Goal: Task Accomplishment & Management: Use online tool/utility

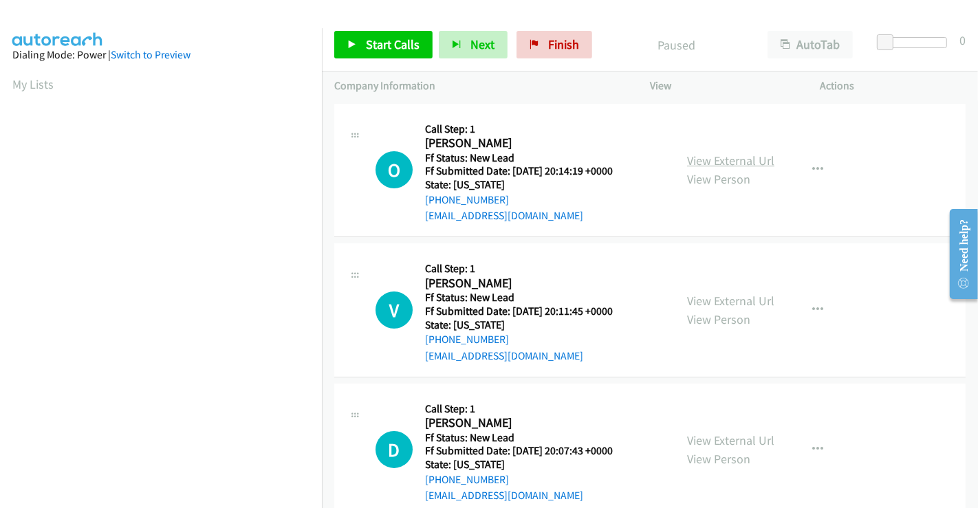
click at [723, 161] on link "View External Url" at bounding box center [730, 161] width 87 height 16
click at [725, 297] on link "View External Url" at bounding box center [730, 301] width 87 height 16
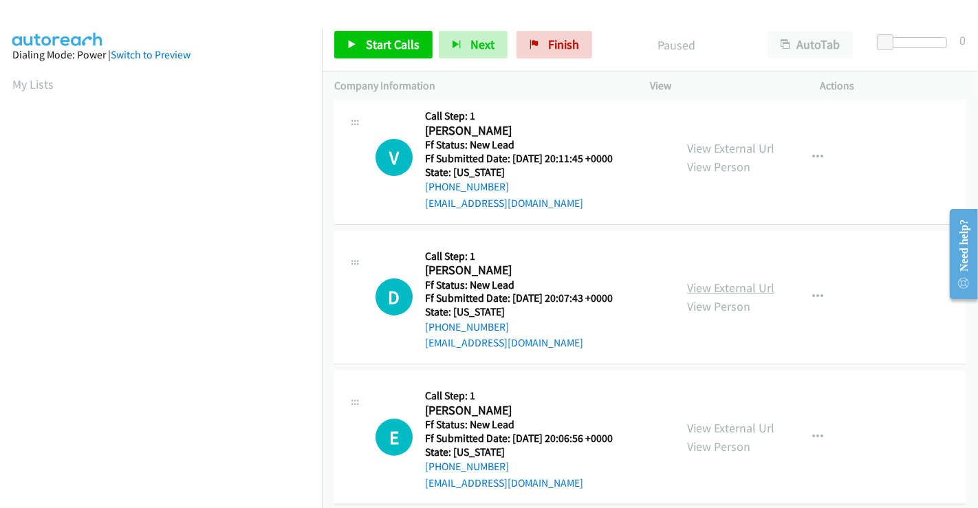
click at [723, 287] on link "View External Url" at bounding box center [730, 288] width 87 height 16
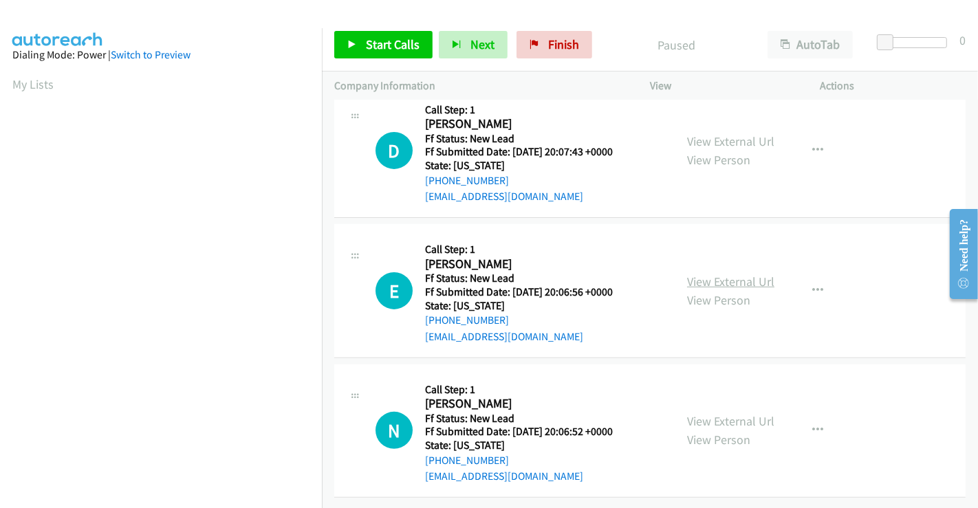
scroll to position [309, 0]
click at [710, 274] on link "View External Url" at bounding box center [730, 282] width 87 height 16
click at [735, 413] on link "View External Url" at bounding box center [730, 421] width 87 height 16
click at [377, 45] on span "Start Calls" at bounding box center [393, 44] width 54 height 16
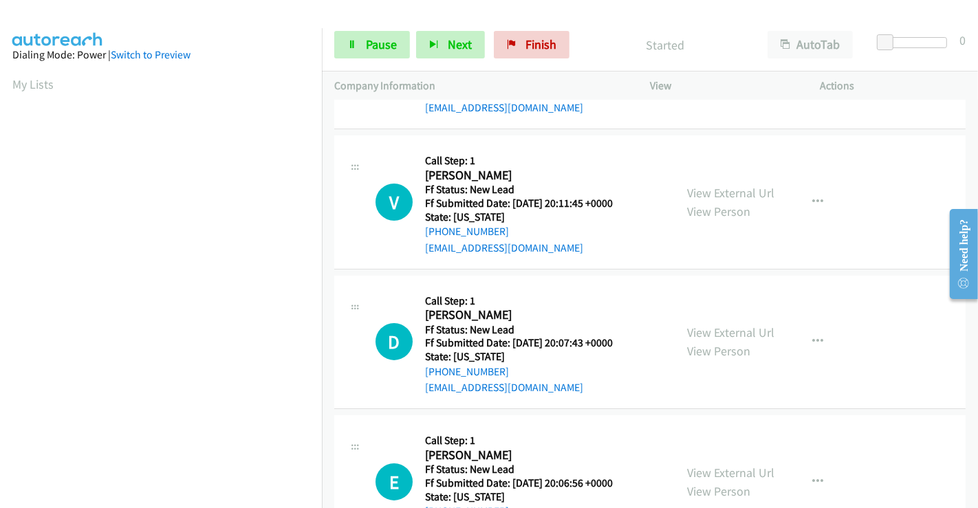
scroll to position [0, 0]
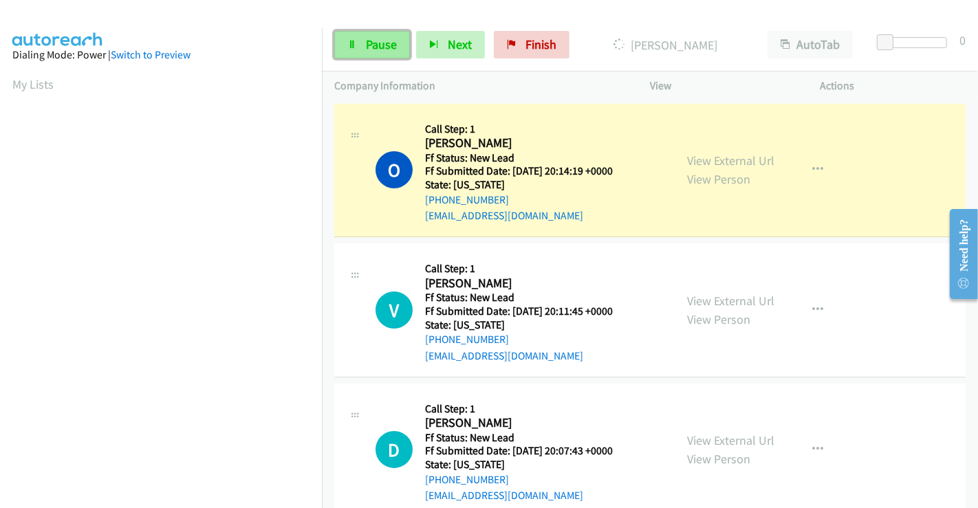
click at [362, 48] on link "Pause" at bounding box center [372, 45] width 76 height 28
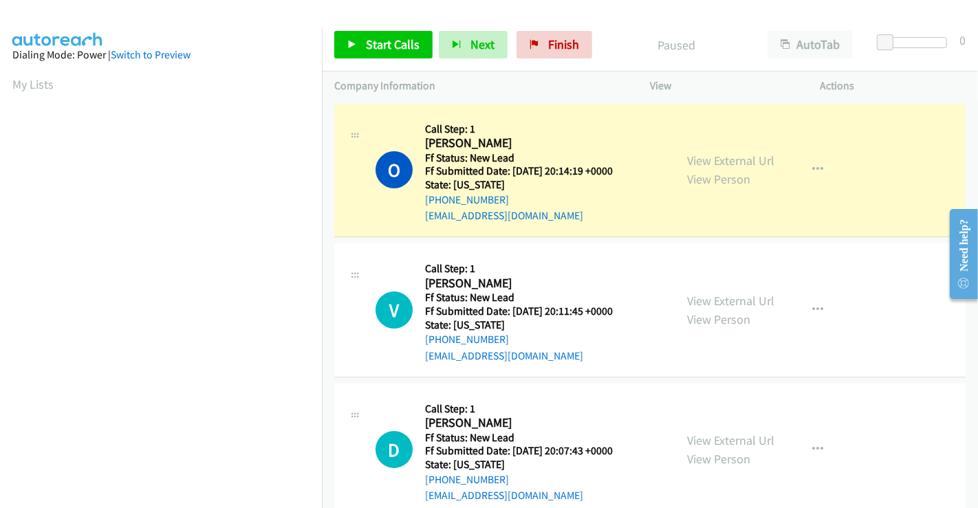
scroll to position [265, 0]
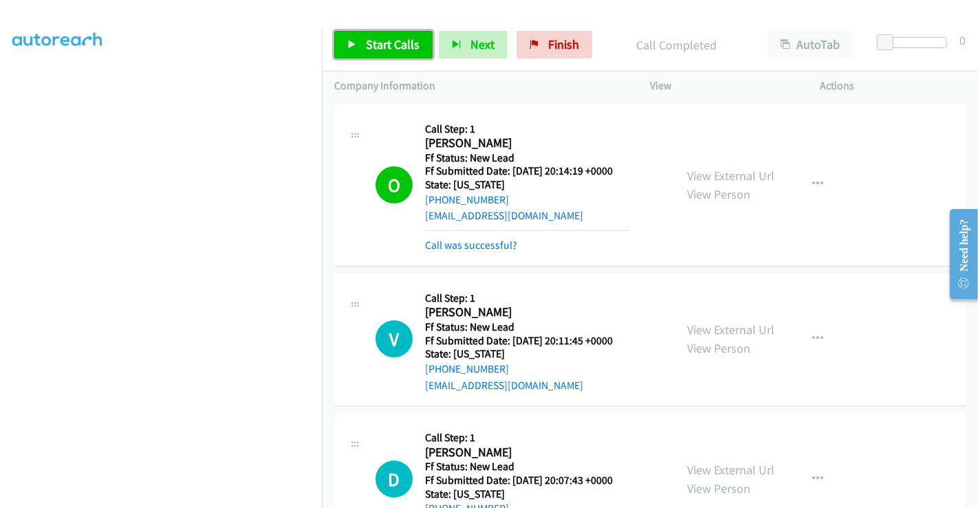
click at [375, 47] on span "Start Calls" at bounding box center [393, 44] width 54 height 16
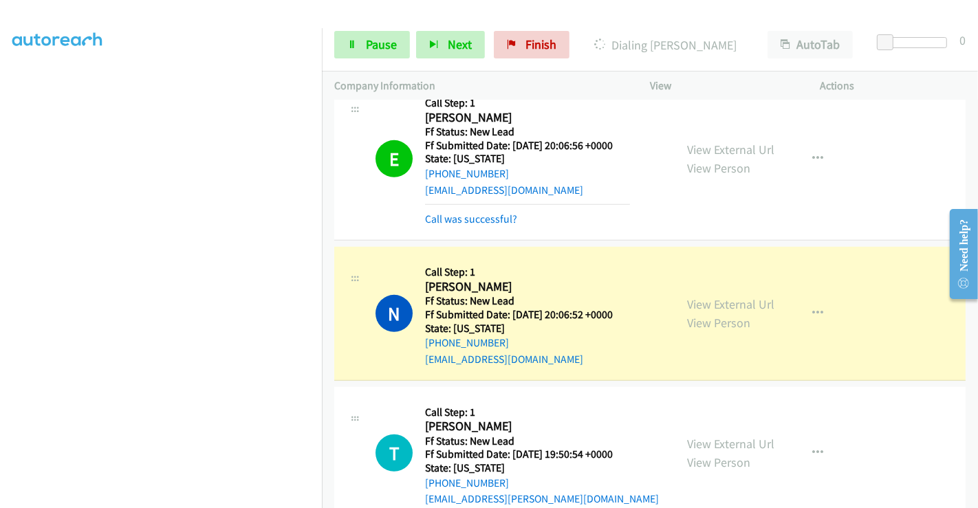
scroll to position [534, 0]
click at [377, 46] on span "Pause" at bounding box center [381, 44] width 31 height 16
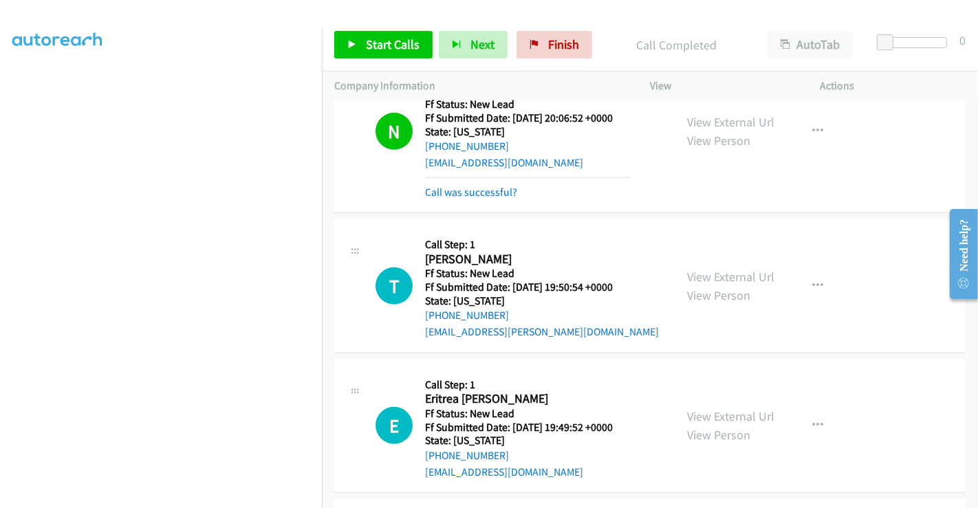
scroll to position [840, 0]
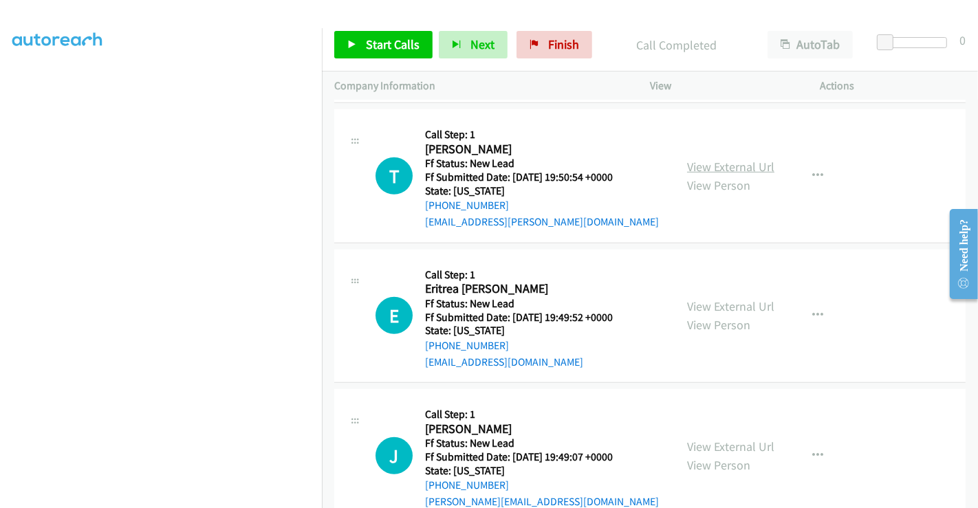
click at [727, 166] on link "View External Url" at bounding box center [730, 167] width 87 height 16
click at [703, 303] on link "View External Url" at bounding box center [730, 306] width 87 height 16
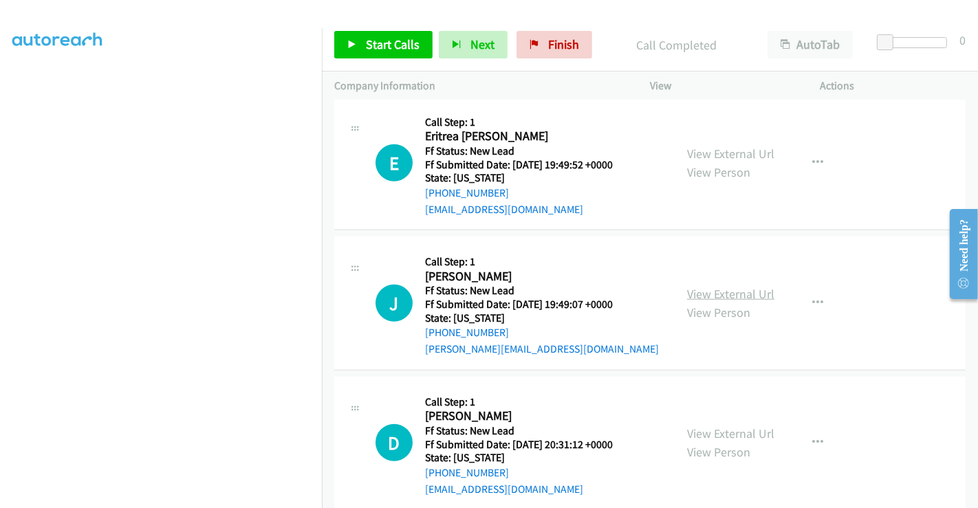
click at [730, 286] on link "View External Url" at bounding box center [730, 294] width 87 height 16
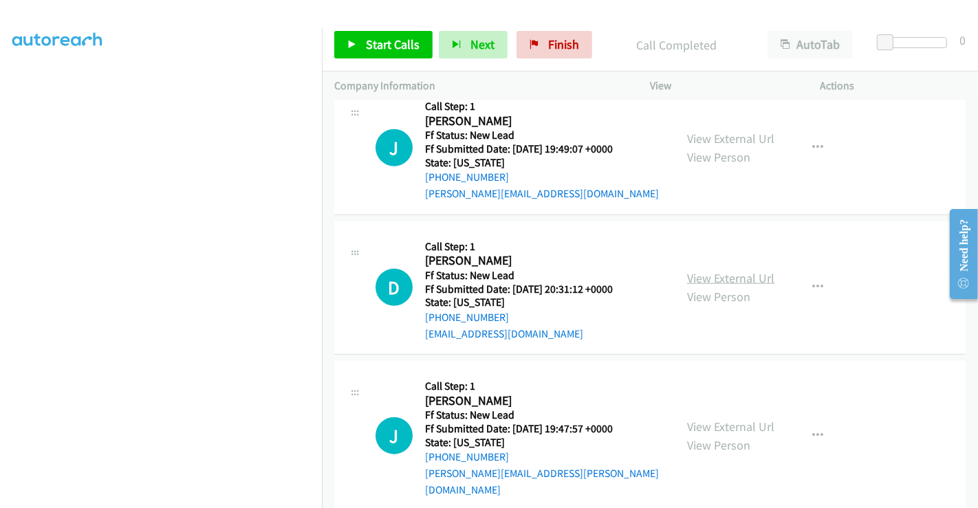
scroll to position [1153, 0]
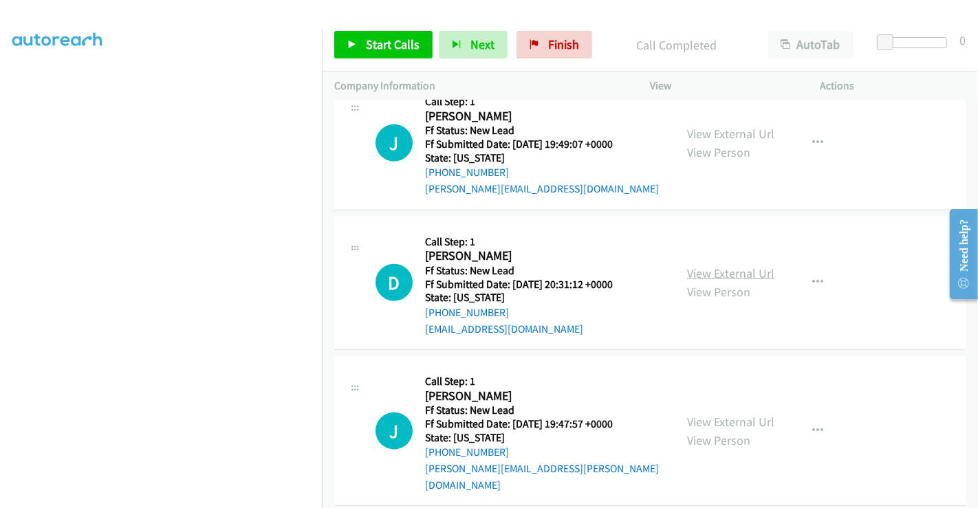
click at [725, 268] on link "View External Url" at bounding box center [730, 273] width 87 height 16
click at [732, 414] on link "View External Url" at bounding box center [730, 422] width 87 height 16
click at [386, 46] on span "Start Calls" at bounding box center [393, 44] width 54 height 16
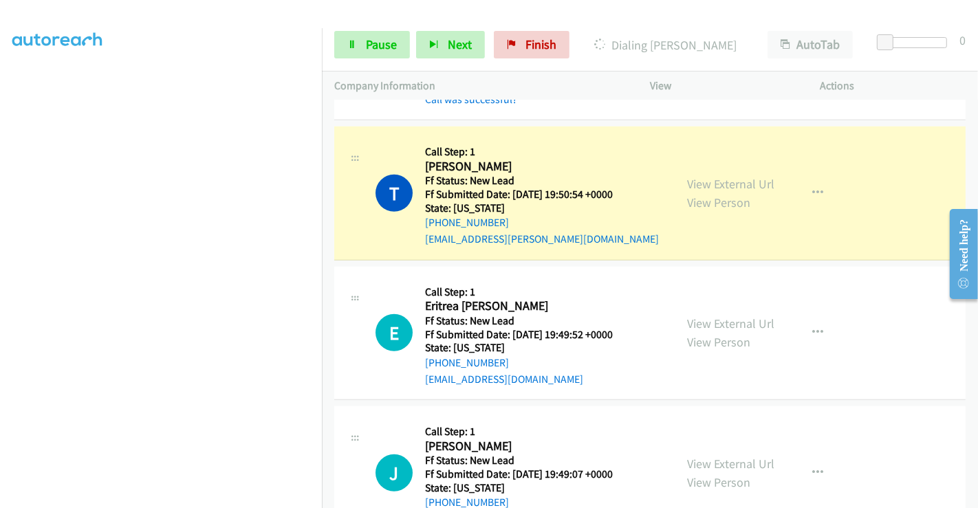
scroll to position [847, 0]
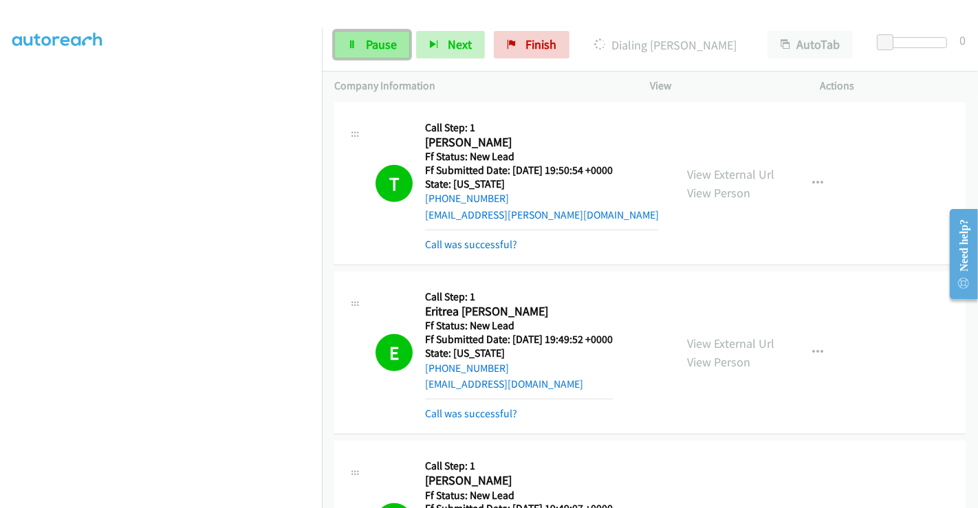
click at [359, 43] on link "Pause" at bounding box center [372, 45] width 76 height 28
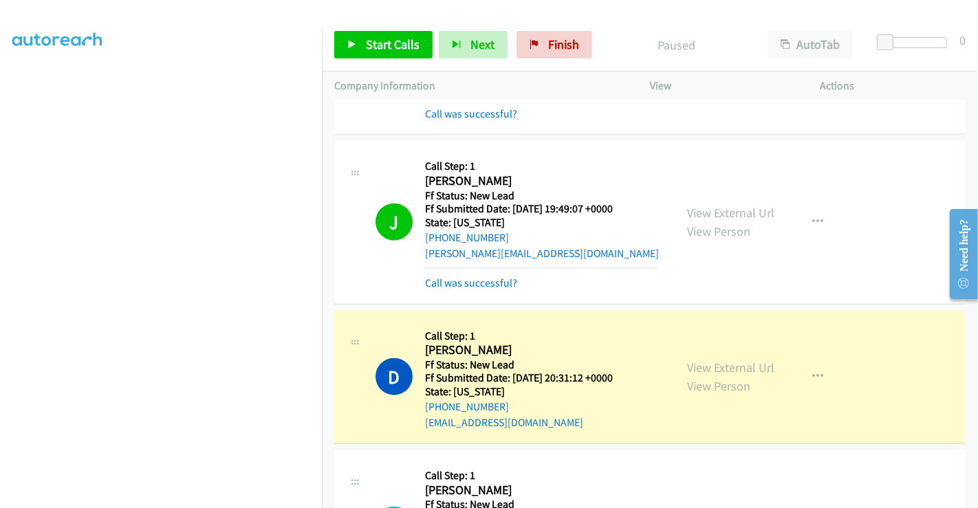
scroll to position [1230, 0]
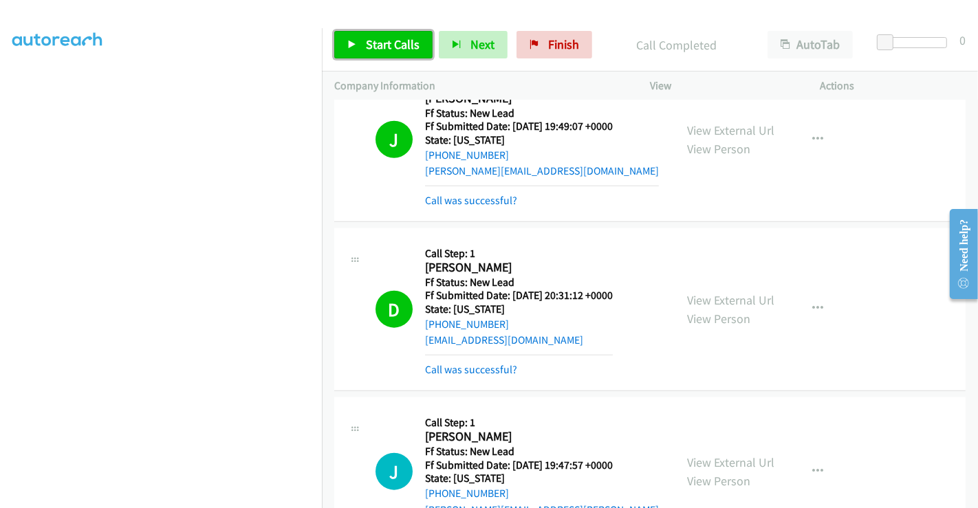
click at [385, 42] on span "Start Calls" at bounding box center [393, 44] width 54 height 16
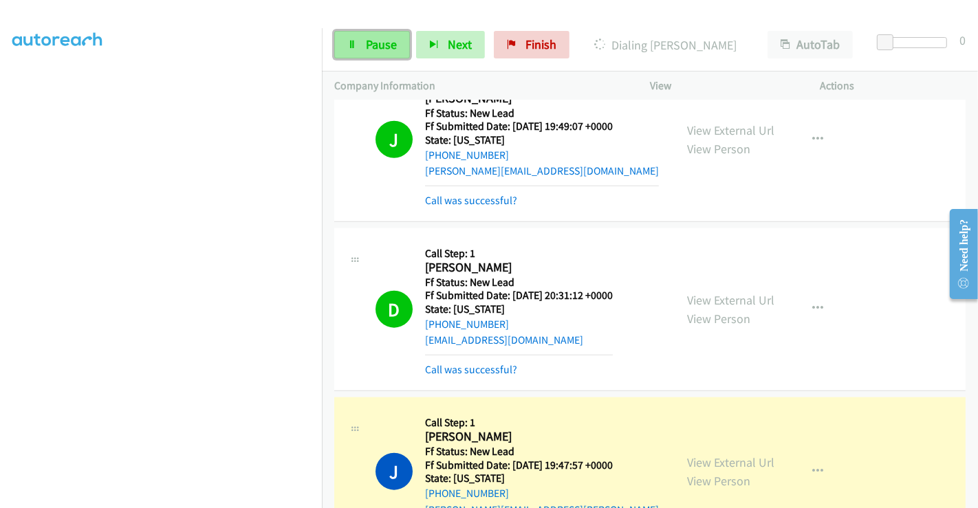
click at [358, 38] on link "Pause" at bounding box center [372, 45] width 76 height 28
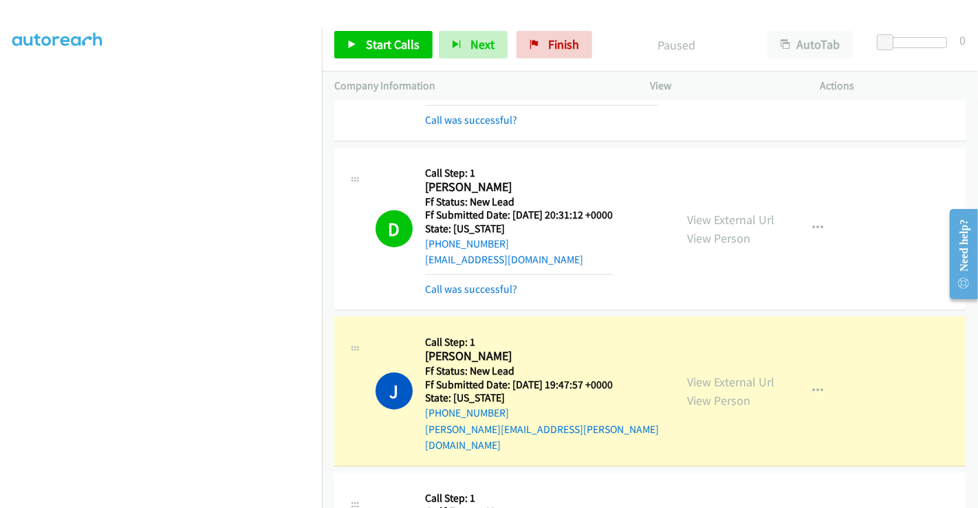
scroll to position [1535, 0]
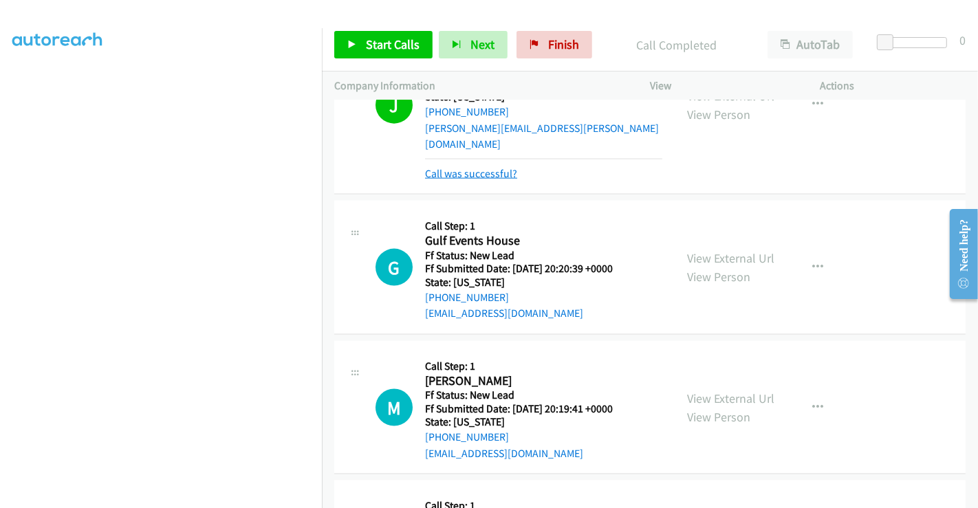
click at [485, 167] on link "Call was successful?" at bounding box center [471, 173] width 92 height 13
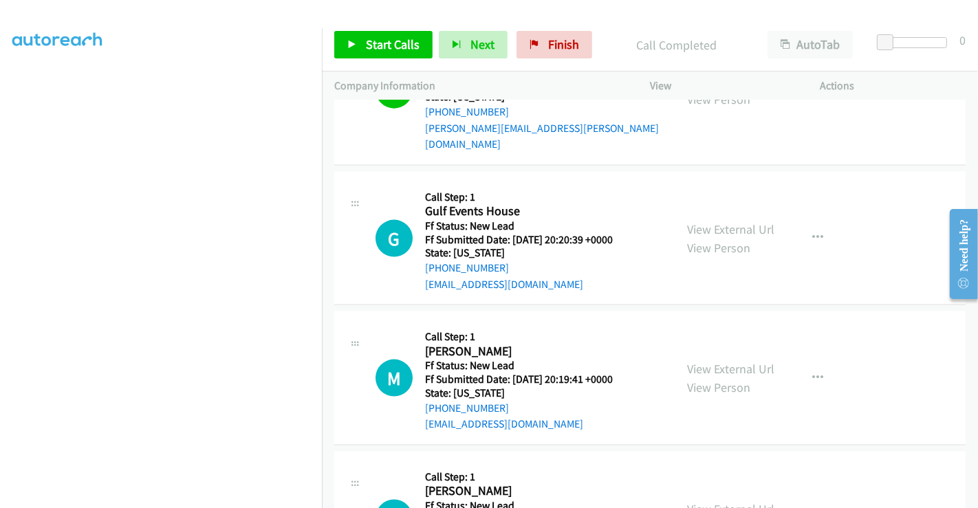
scroll to position [1597, 0]
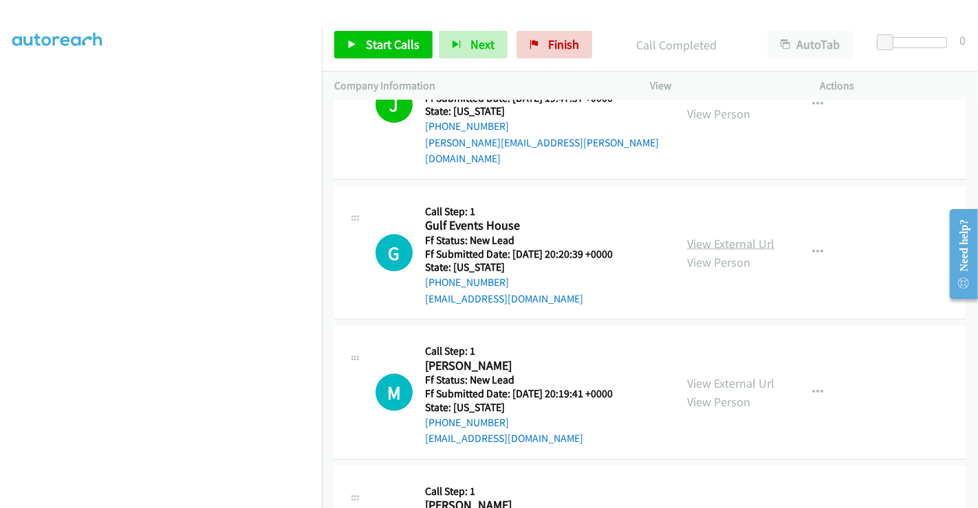
click at [716, 236] on link "View External Url" at bounding box center [730, 244] width 87 height 16
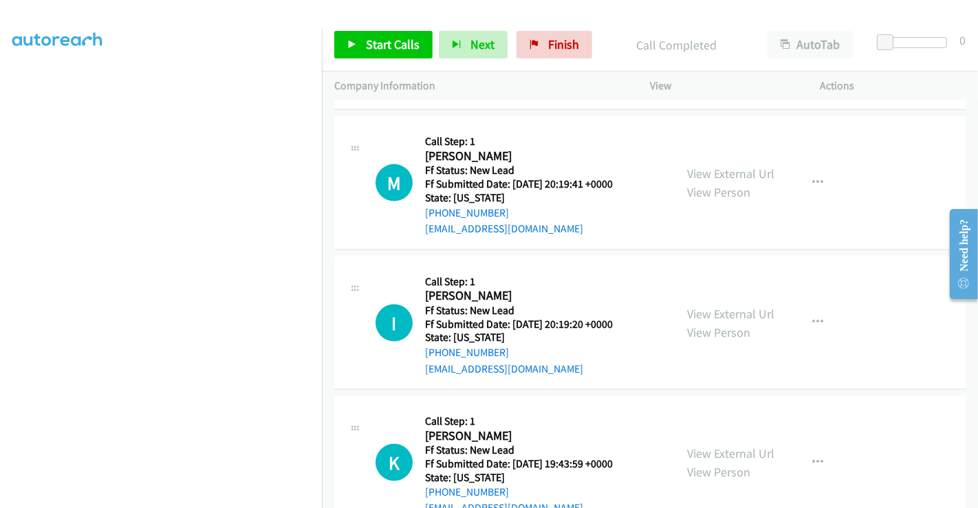
scroll to position [1827, 0]
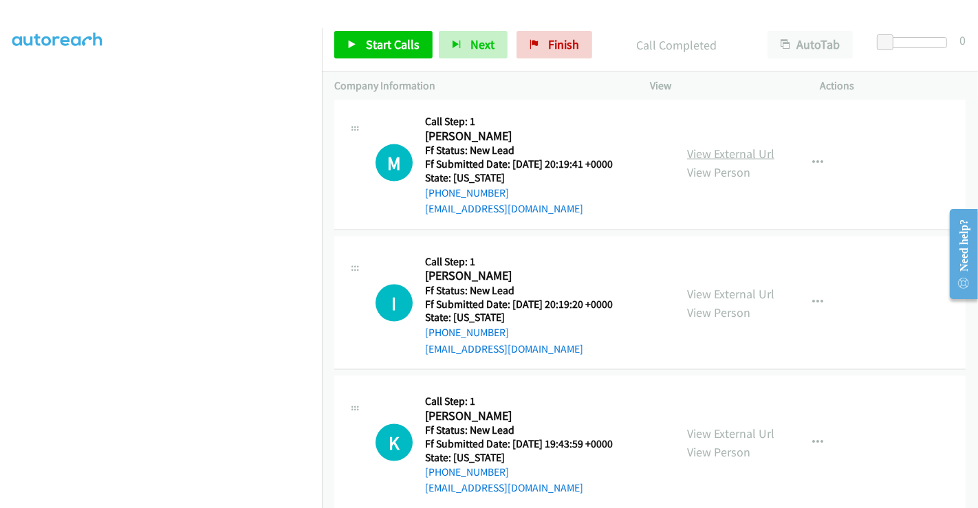
click at [708, 146] on link "View External Url" at bounding box center [730, 154] width 87 height 16
click at [719, 286] on link "View External Url" at bounding box center [730, 294] width 87 height 16
click at [725, 426] on link "View External Url" at bounding box center [730, 434] width 87 height 16
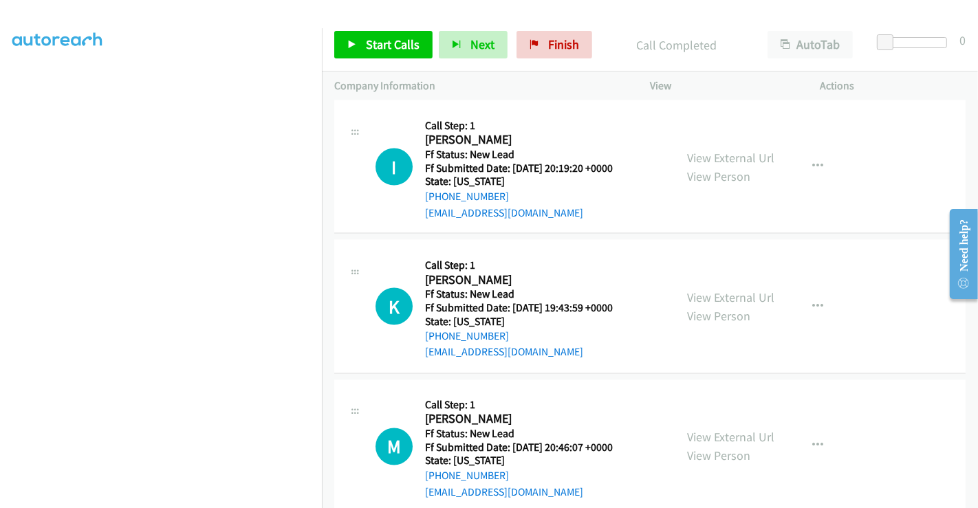
scroll to position [1968, 0]
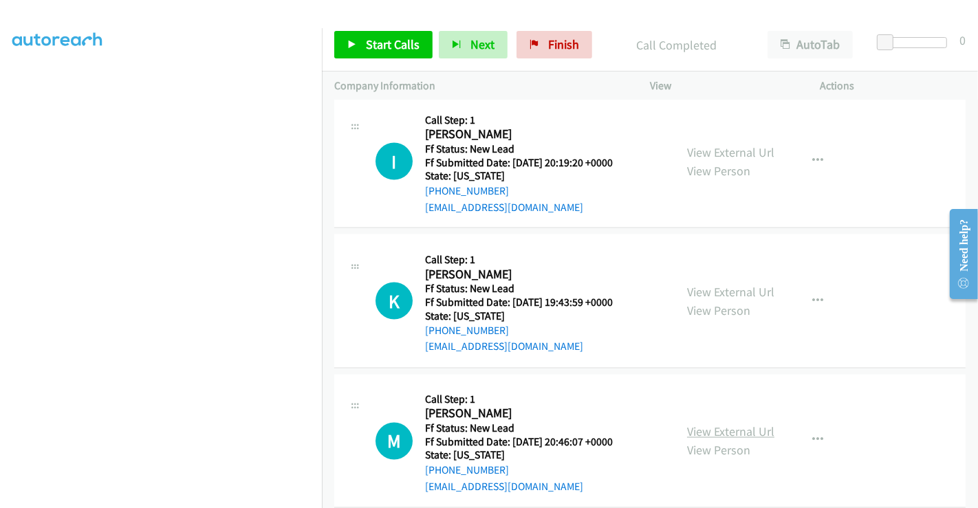
click at [715, 424] on link "View External Url" at bounding box center [730, 432] width 87 height 16
click at [815, 435] on icon "button" at bounding box center [817, 440] width 11 height 11
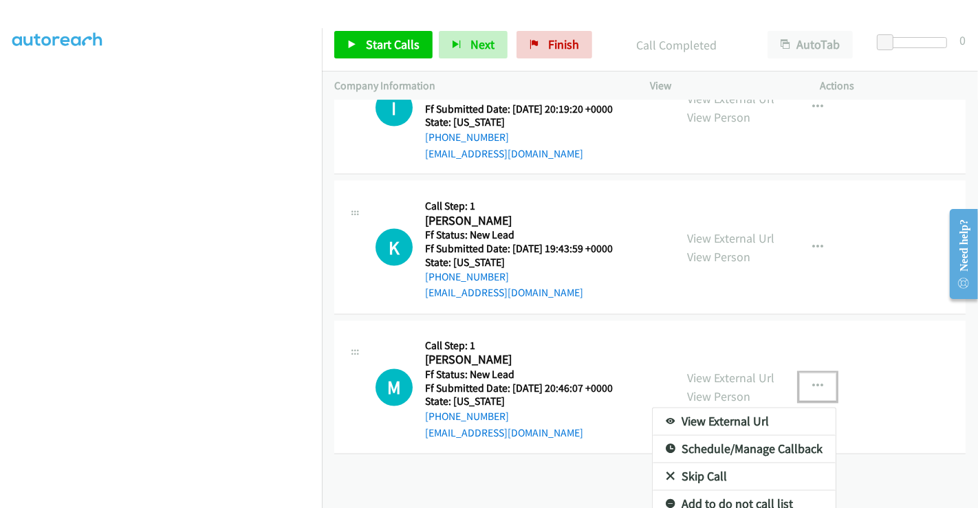
click at [719, 464] on link "Skip Call" at bounding box center [744, 478] width 183 height 28
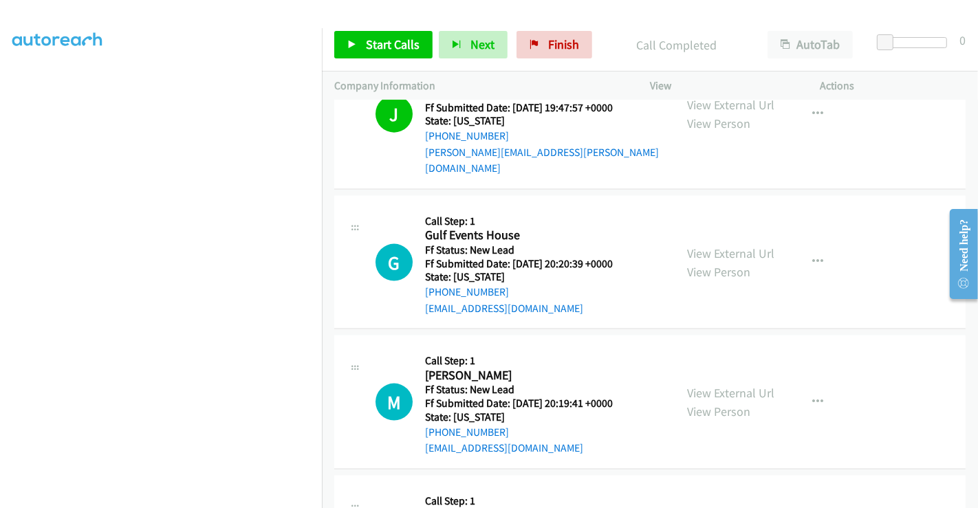
scroll to position [1587, 0]
click at [386, 43] on span "Start Calls" at bounding box center [393, 44] width 54 height 16
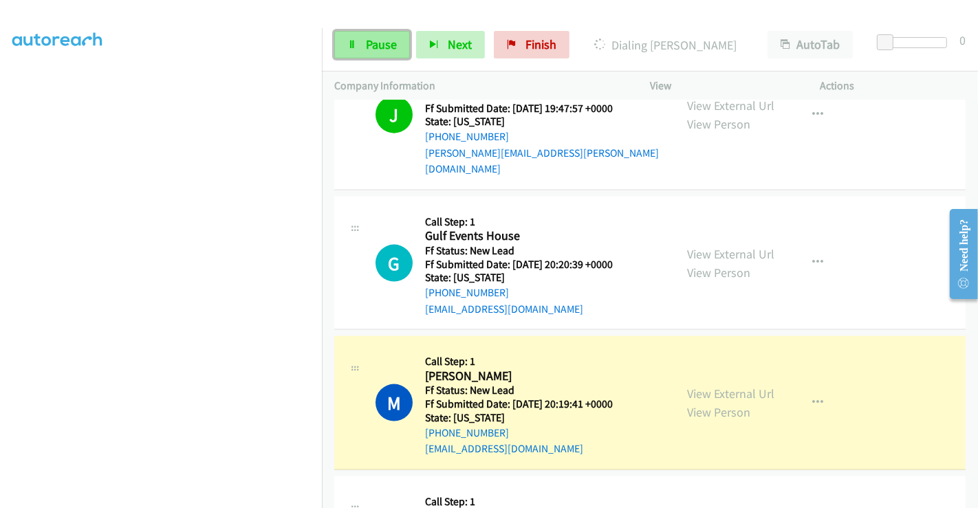
click at [366, 38] on span "Pause" at bounding box center [381, 44] width 31 height 16
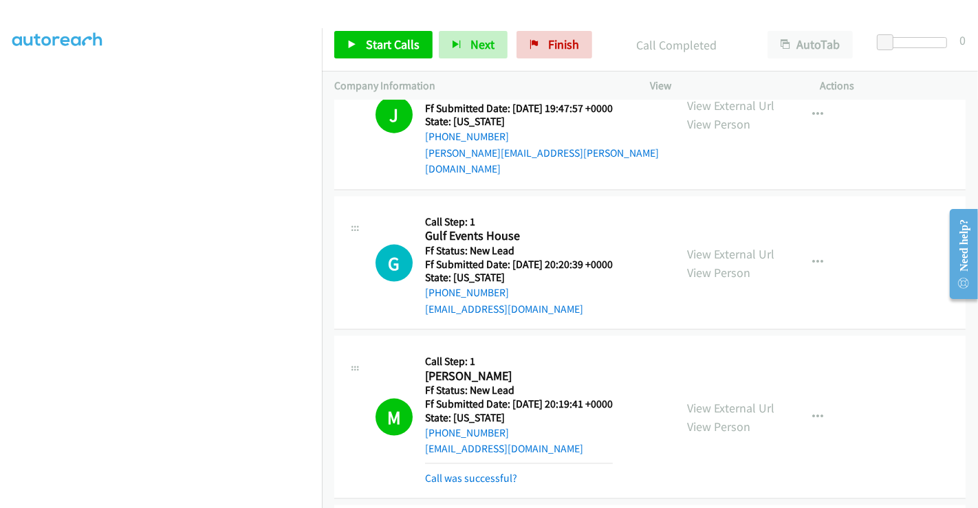
click at [589, 215] on h5 "Call Step: 1" at bounding box center [519, 222] width 188 height 14
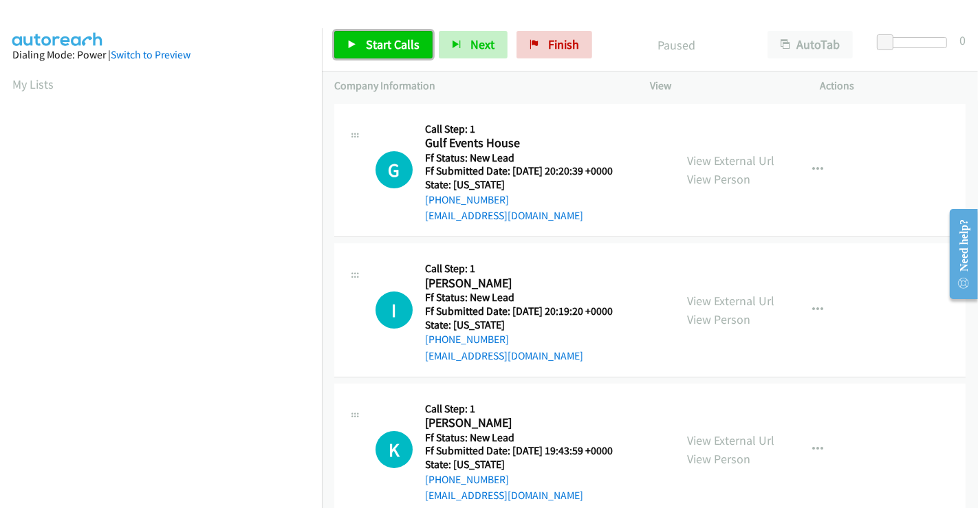
click at [385, 45] on span "Start Calls" at bounding box center [393, 44] width 54 height 16
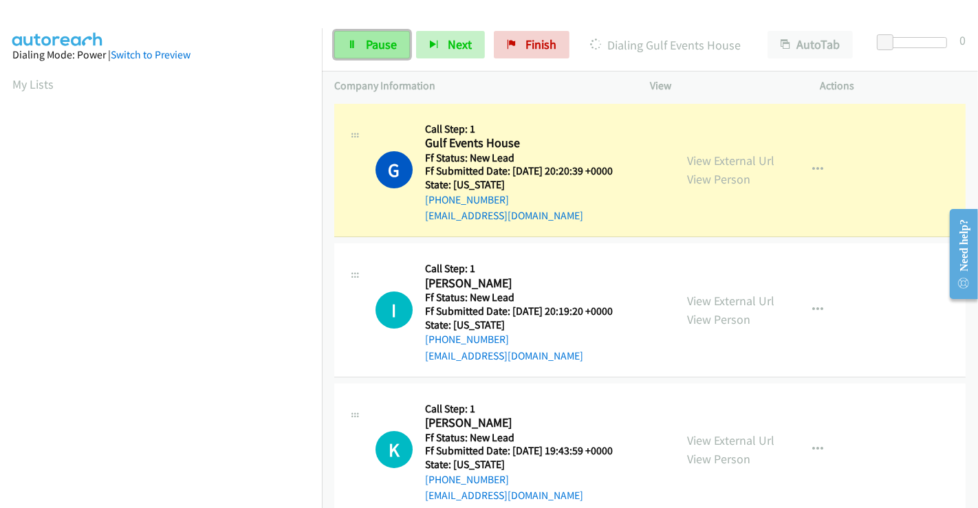
click at [385, 44] on span "Pause" at bounding box center [381, 44] width 31 height 16
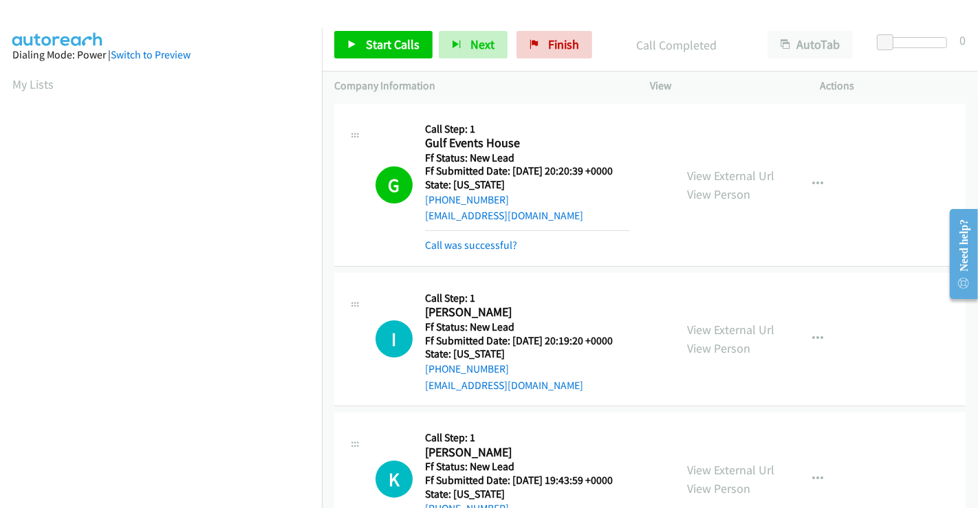
scroll to position [265, 0]
click at [475, 249] on link "Call was successful?" at bounding box center [471, 245] width 92 height 13
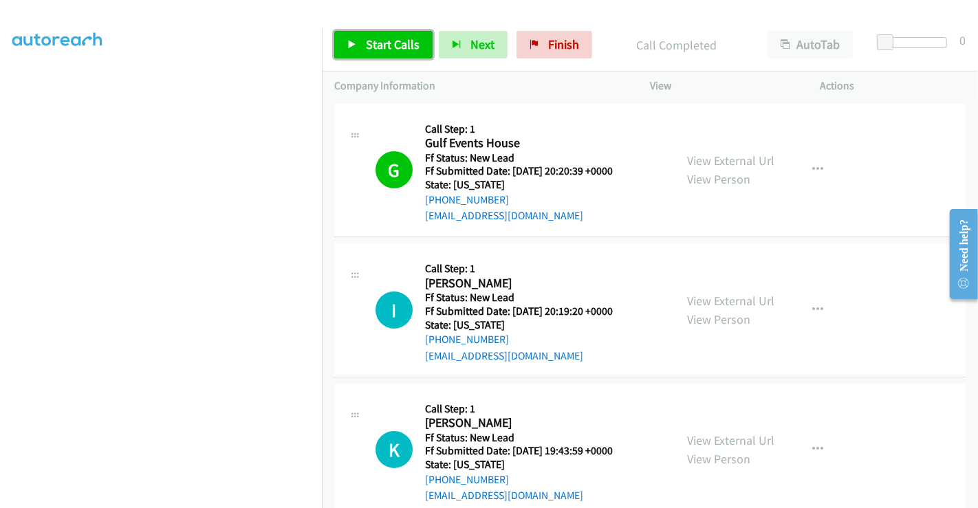
click at [369, 45] on span "Start Calls" at bounding box center [393, 44] width 54 height 16
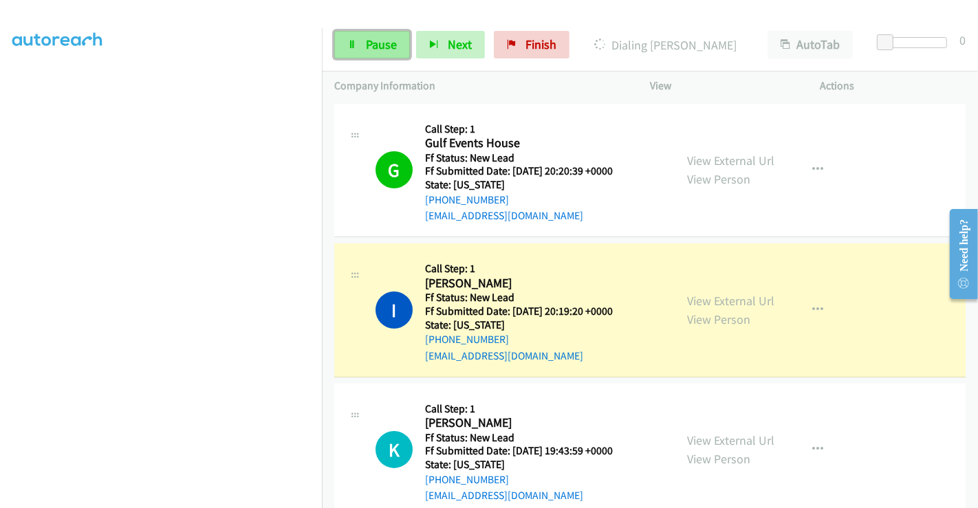
click at [373, 47] on span "Pause" at bounding box center [381, 44] width 31 height 16
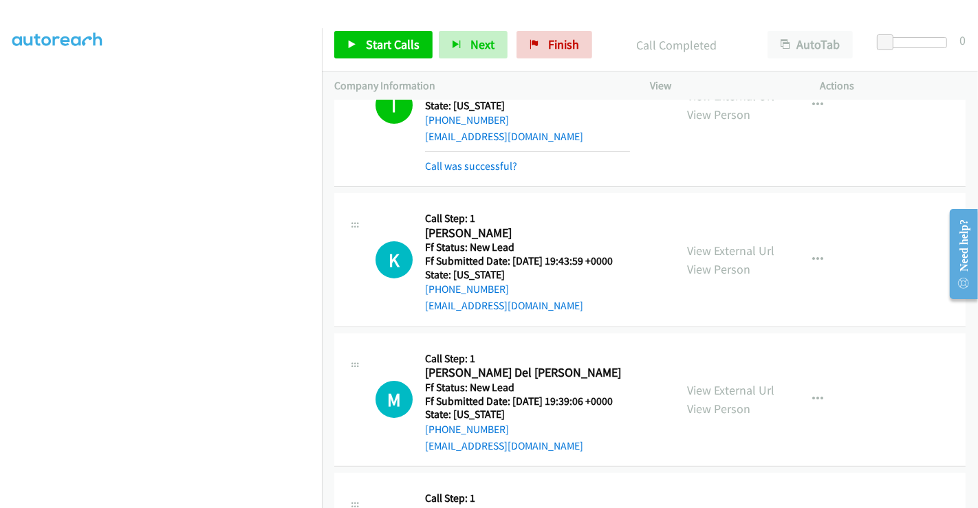
scroll to position [305, 0]
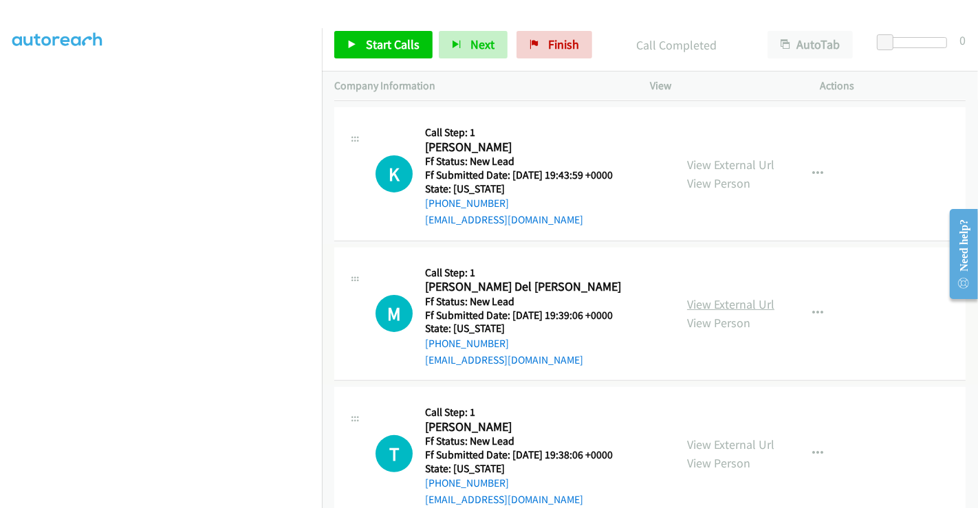
click at [728, 308] on link "View External Url" at bounding box center [730, 304] width 87 height 16
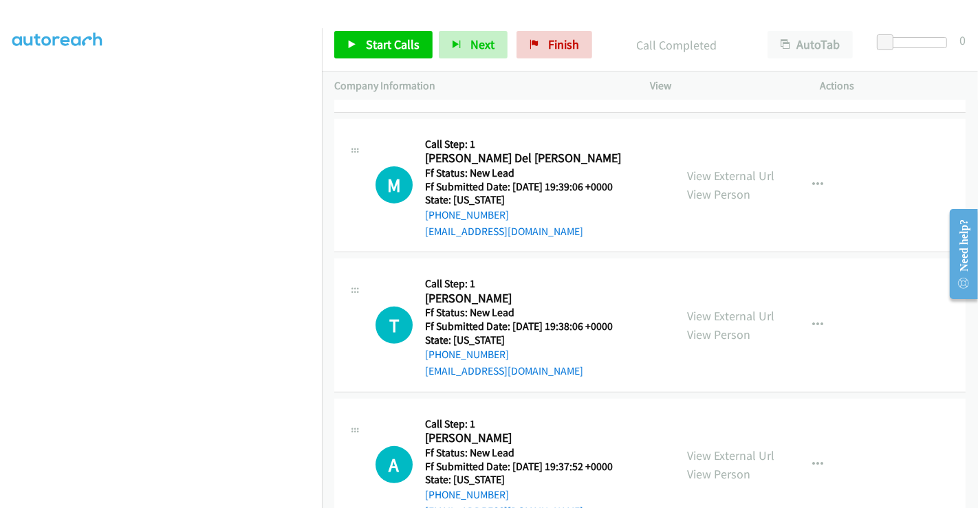
scroll to position [458, 0]
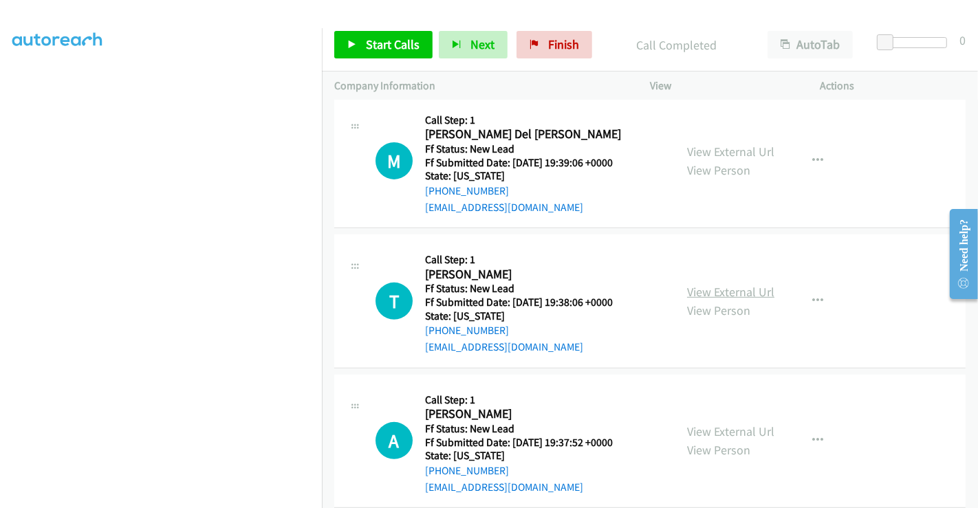
click at [734, 290] on link "View External Url" at bounding box center [730, 292] width 87 height 16
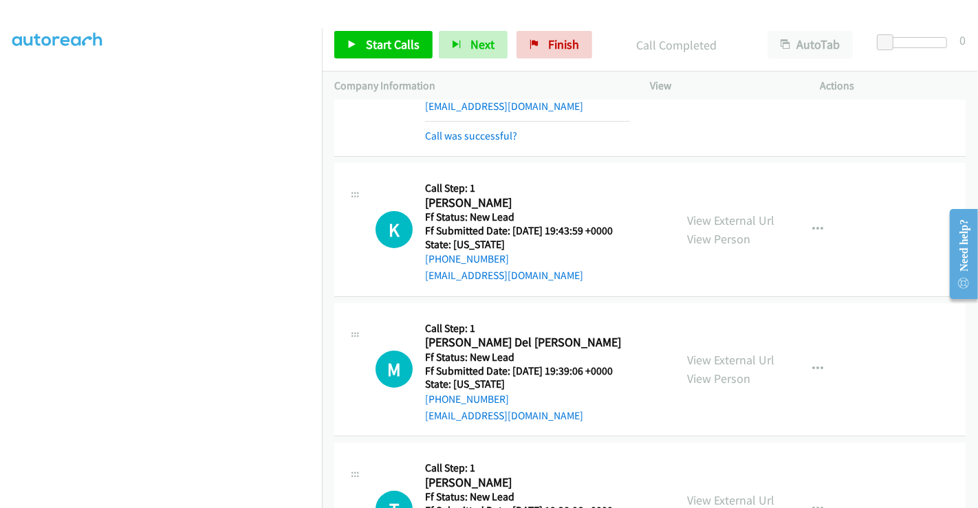
scroll to position [305, 0]
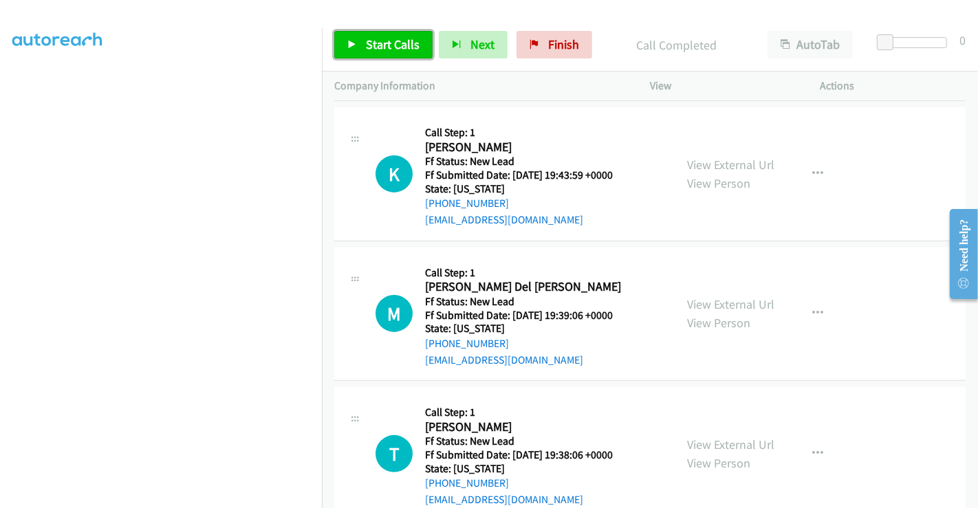
click at [385, 39] on span "Start Calls" at bounding box center [393, 44] width 54 height 16
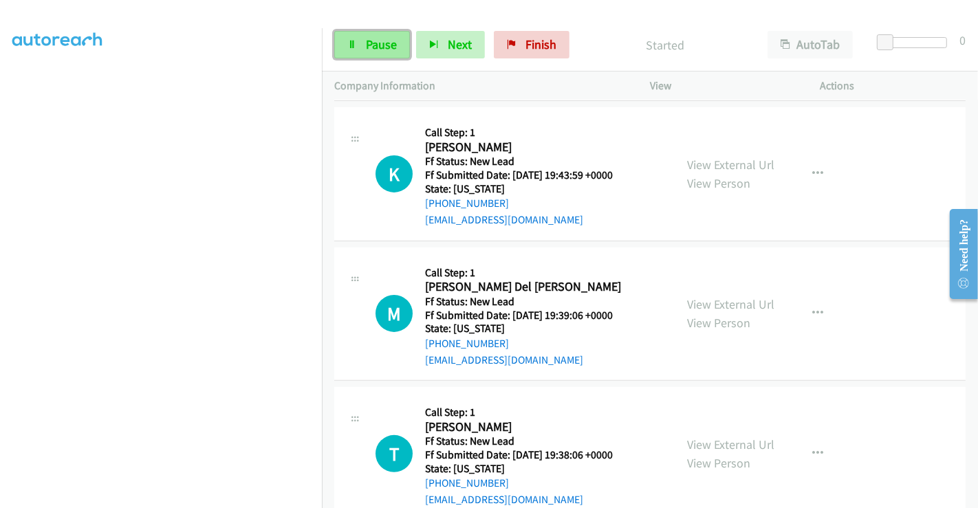
click at [382, 42] on span "Pause" at bounding box center [381, 44] width 31 height 16
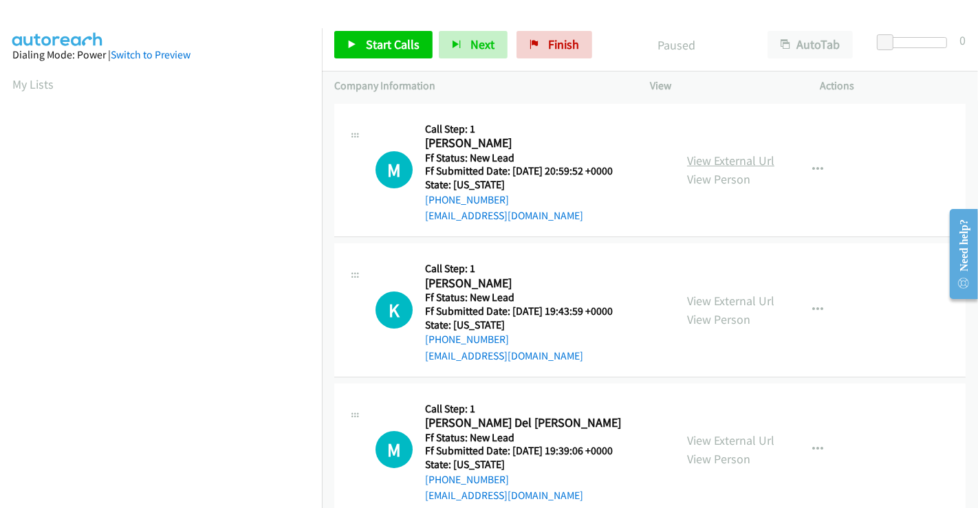
click at [732, 158] on link "View External Url" at bounding box center [730, 161] width 87 height 16
click at [359, 37] on link "Start Calls" at bounding box center [383, 45] width 98 height 28
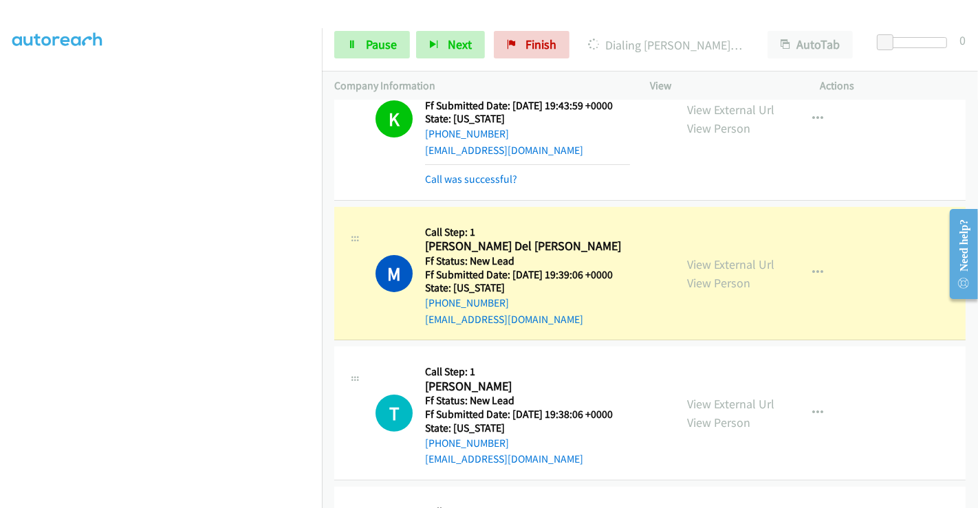
scroll to position [367, 0]
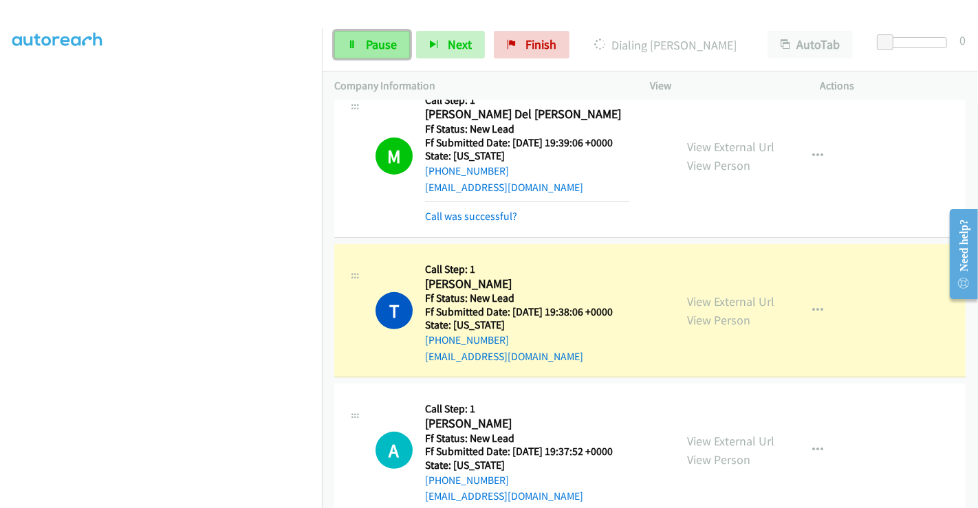
click at [373, 40] on span "Pause" at bounding box center [381, 44] width 31 height 16
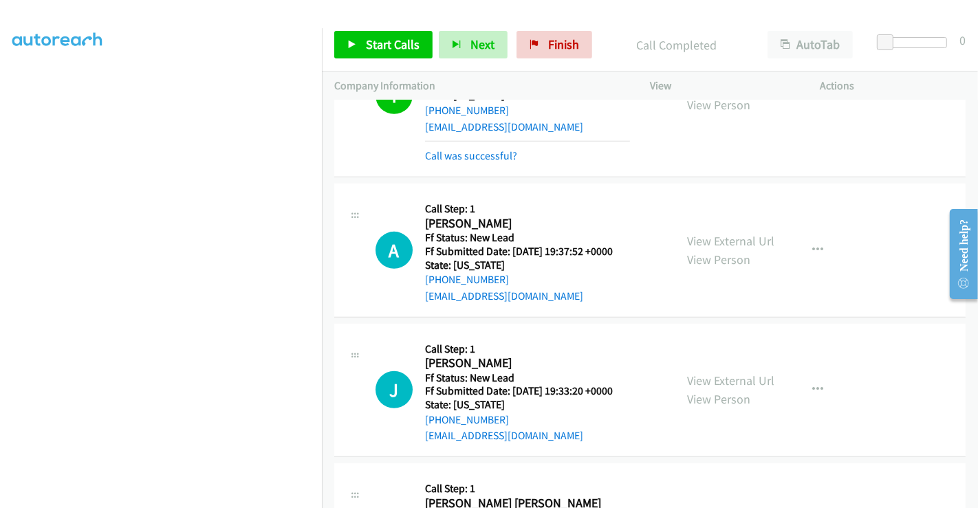
scroll to position [673, 0]
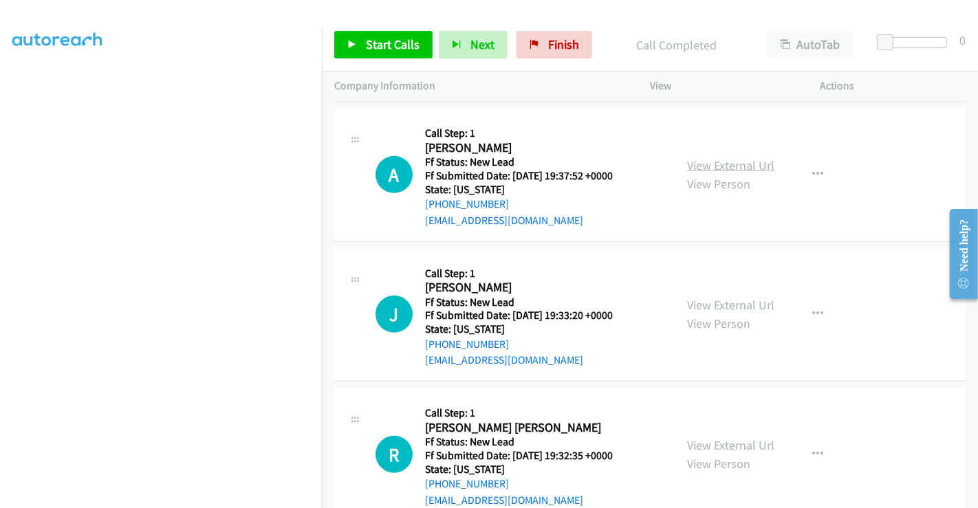
click at [718, 162] on link "View External Url" at bounding box center [730, 165] width 87 height 16
click at [721, 302] on link "View External Url" at bounding box center [730, 305] width 87 height 16
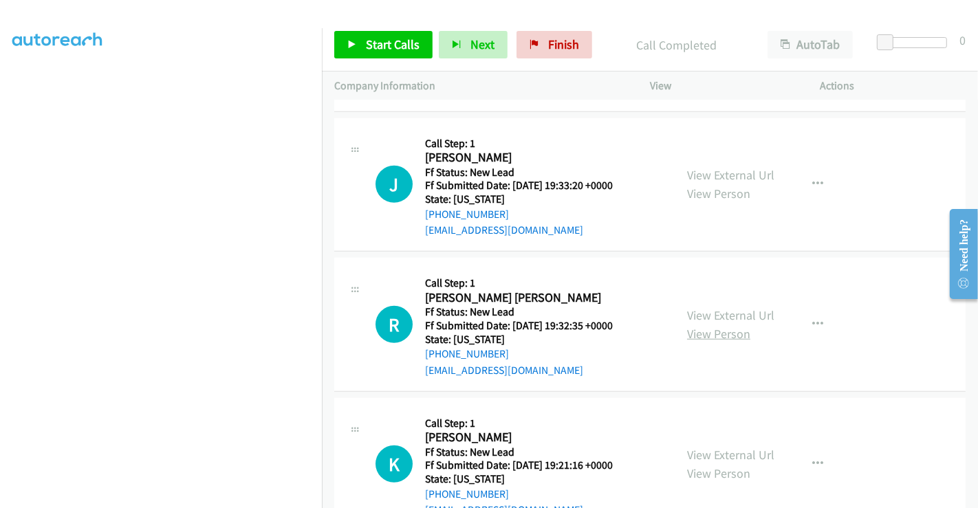
scroll to position [825, 0]
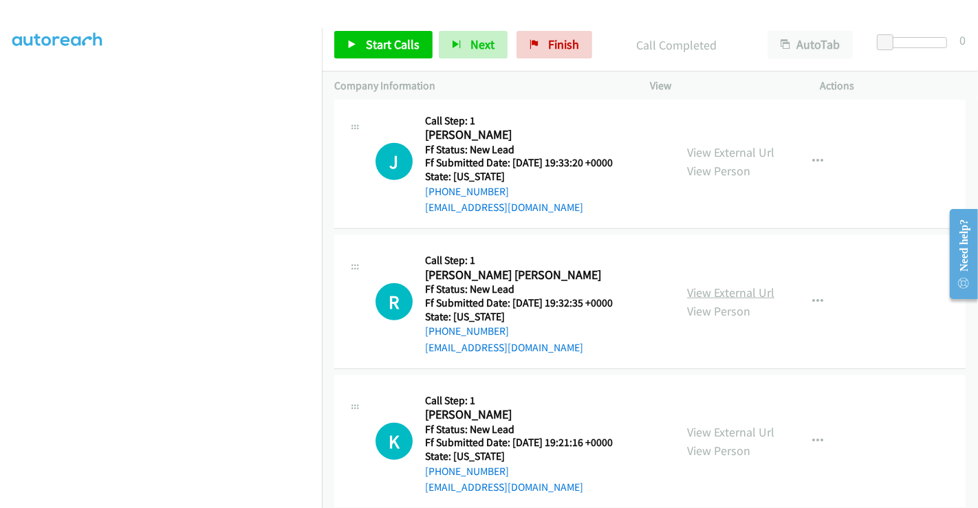
click at [723, 290] on link "View External Url" at bounding box center [730, 293] width 87 height 16
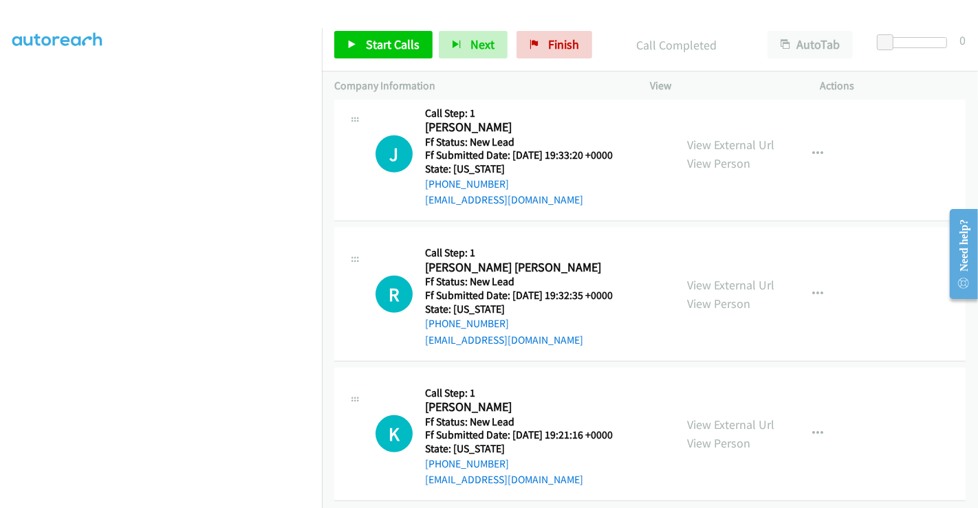
scroll to position [844, 0]
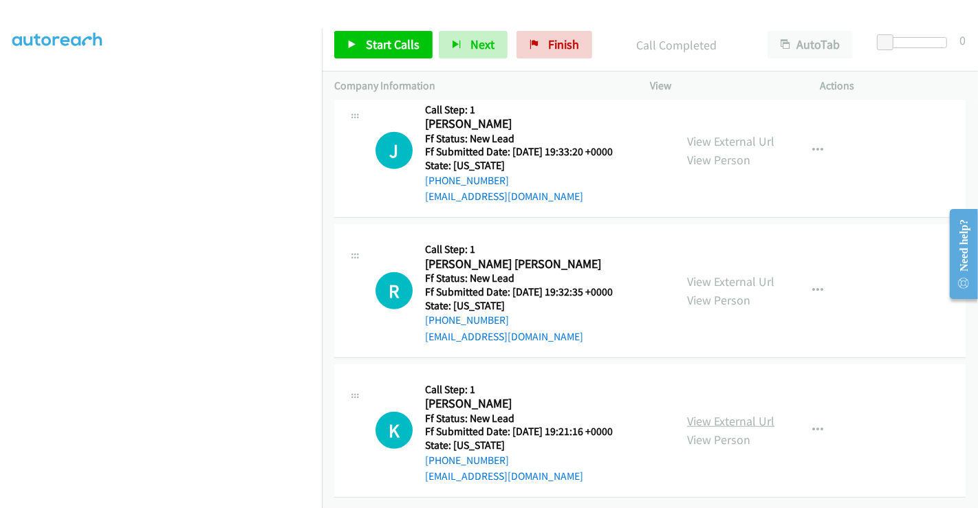
click at [708, 413] on link "View External Url" at bounding box center [730, 421] width 87 height 16
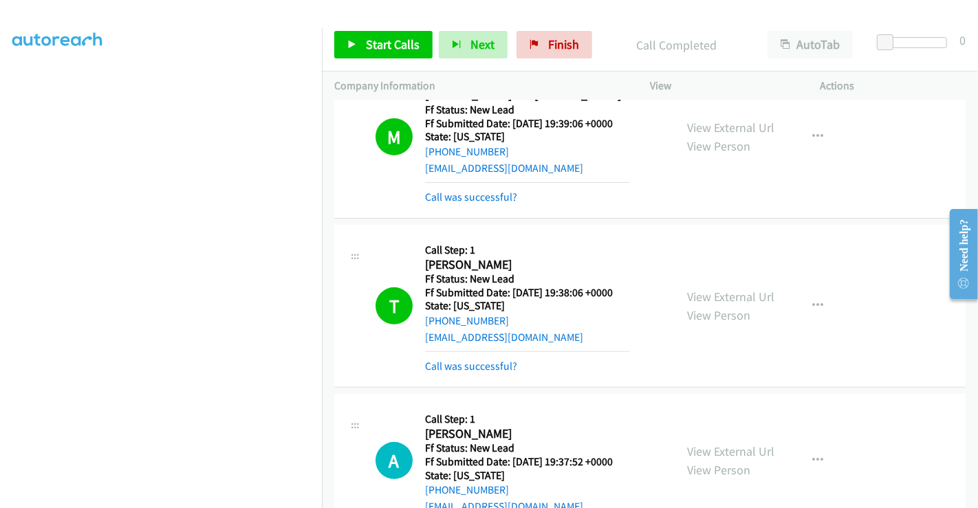
scroll to position [615, 0]
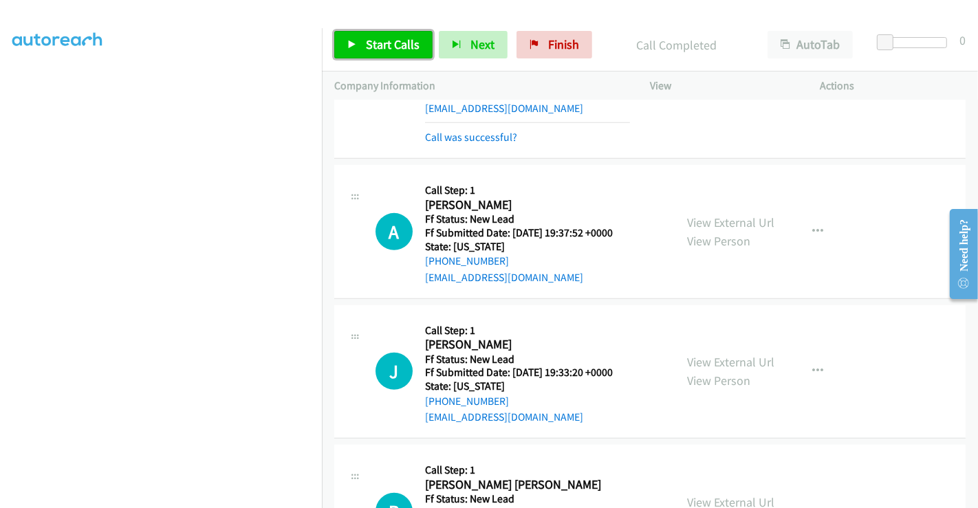
click at [389, 49] on span "Start Calls" at bounding box center [393, 44] width 54 height 16
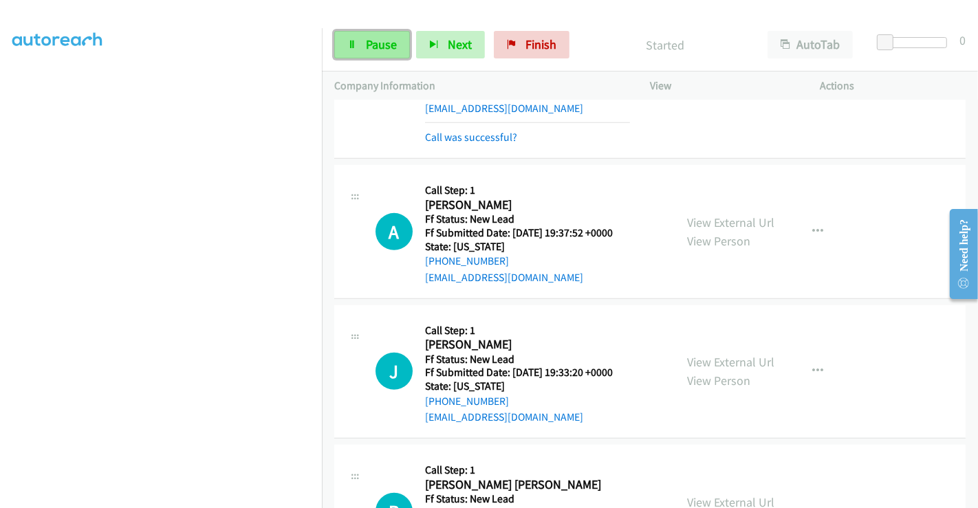
click at [375, 38] on span "Pause" at bounding box center [381, 44] width 31 height 16
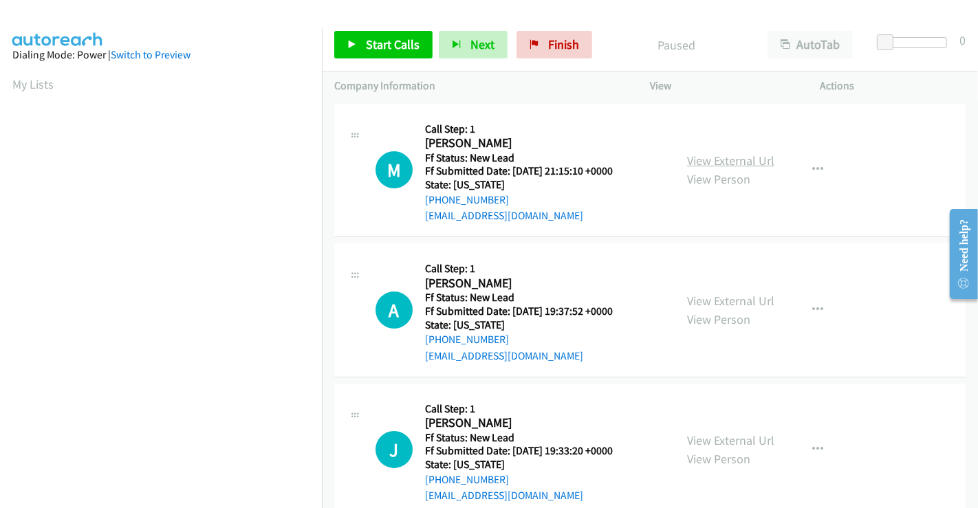
click at [708, 155] on link "View External Url" at bounding box center [730, 161] width 87 height 16
click at [385, 48] on span "Start Calls" at bounding box center [393, 44] width 54 height 16
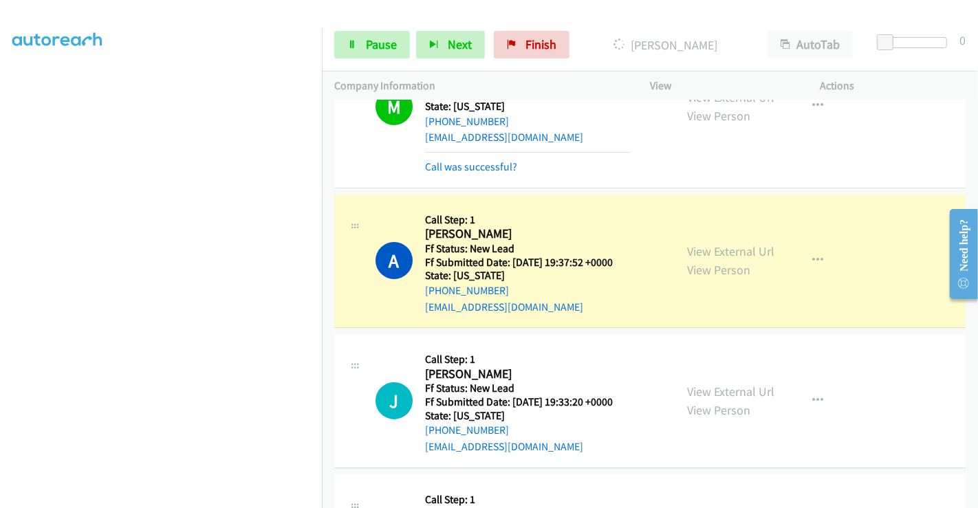
scroll to position [153, 0]
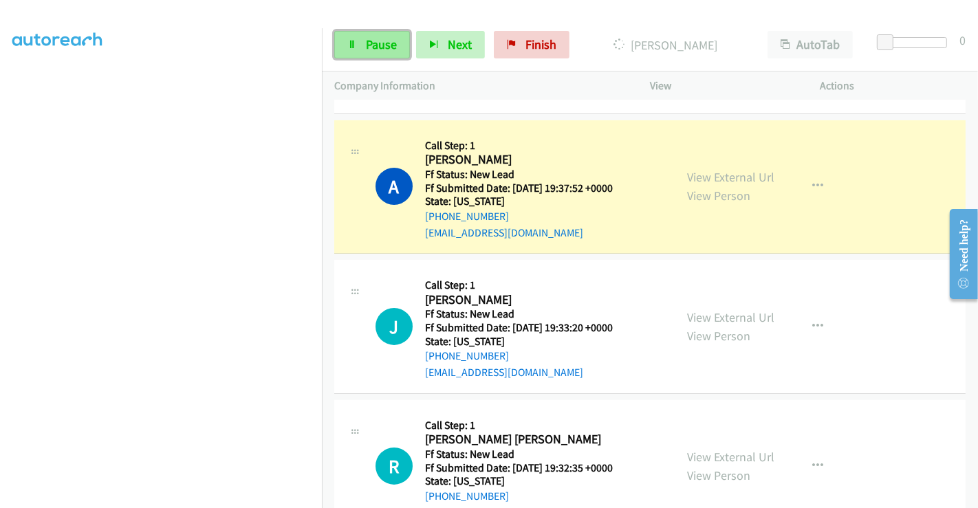
click at [364, 38] on link "Pause" at bounding box center [372, 45] width 76 height 28
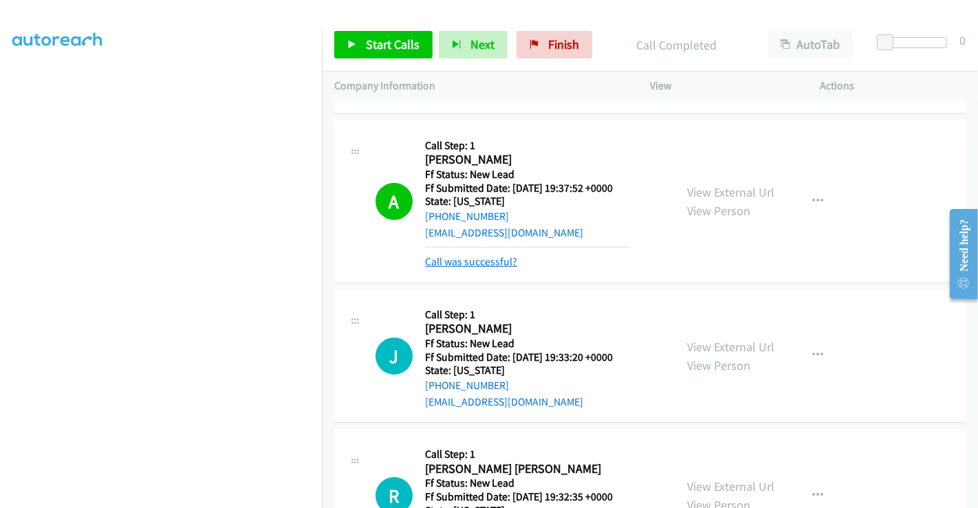
click at [483, 261] on link "Call was successful?" at bounding box center [471, 261] width 92 height 13
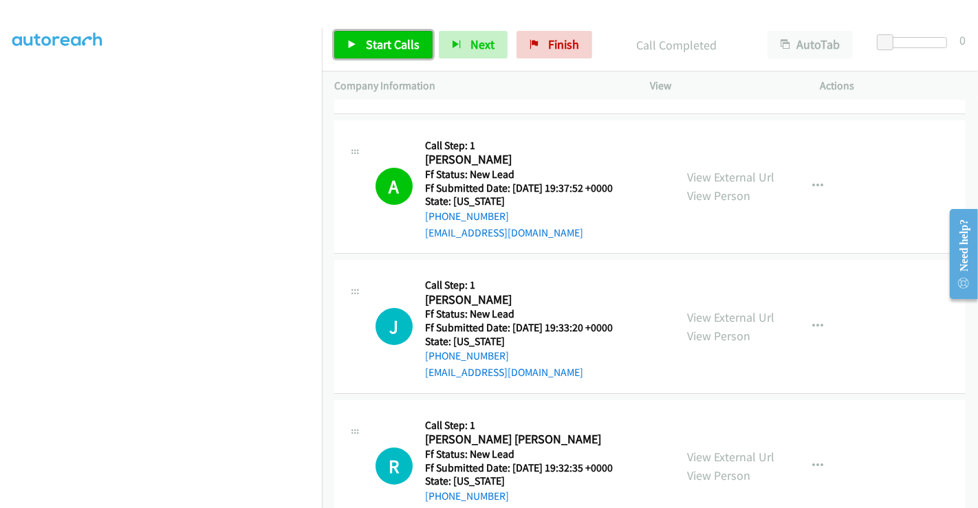
click at [399, 41] on span "Start Calls" at bounding box center [393, 44] width 54 height 16
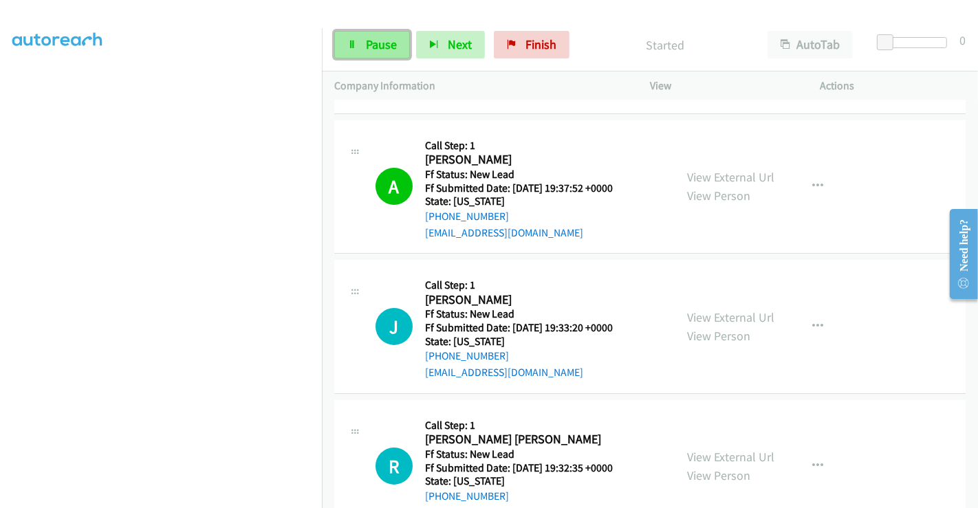
click at [367, 43] on span "Pause" at bounding box center [381, 44] width 31 height 16
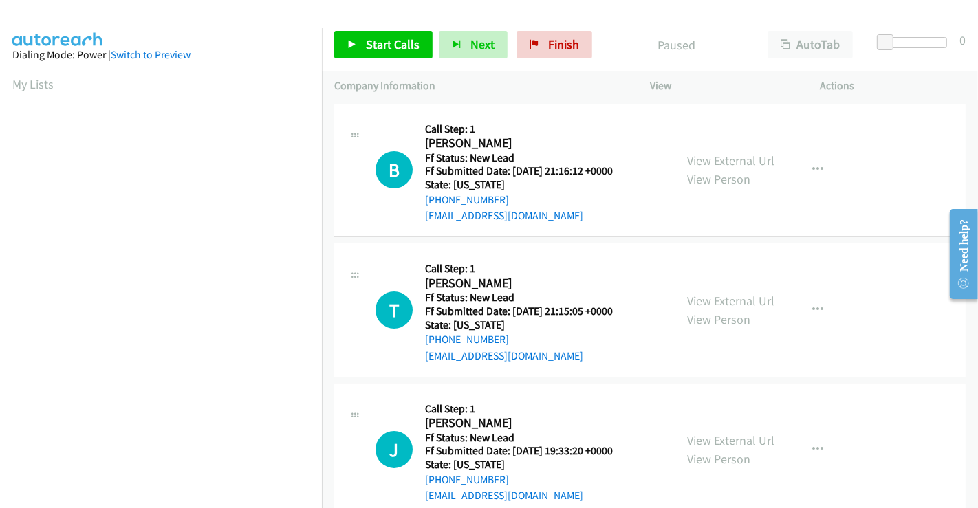
click at [734, 167] on link "View External Url" at bounding box center [730, 161] width 87 height 16
click at [392, 42] on span "Start Calls" at bounding box center [393, 44] width 54 height 16
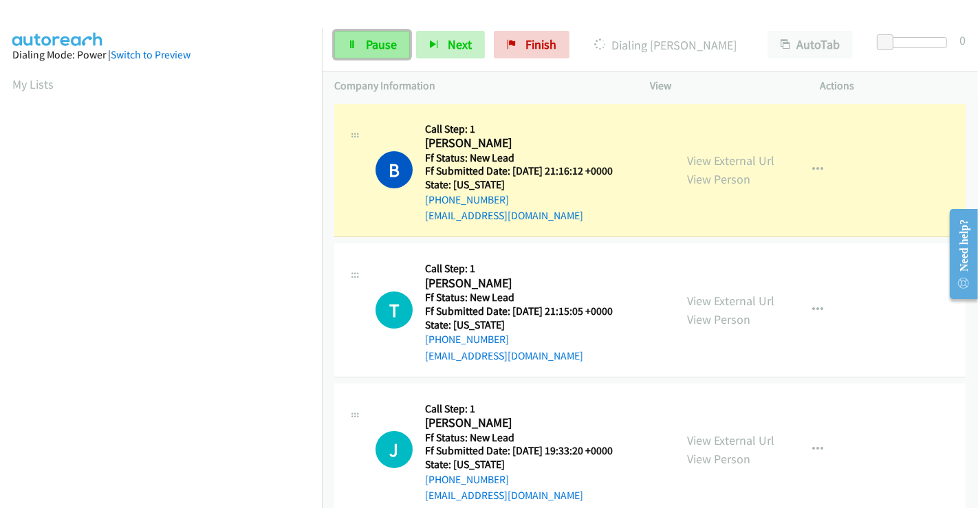
click at [363, 43] on link "Pause" at bounding box center [372, 45] width 76 height 28
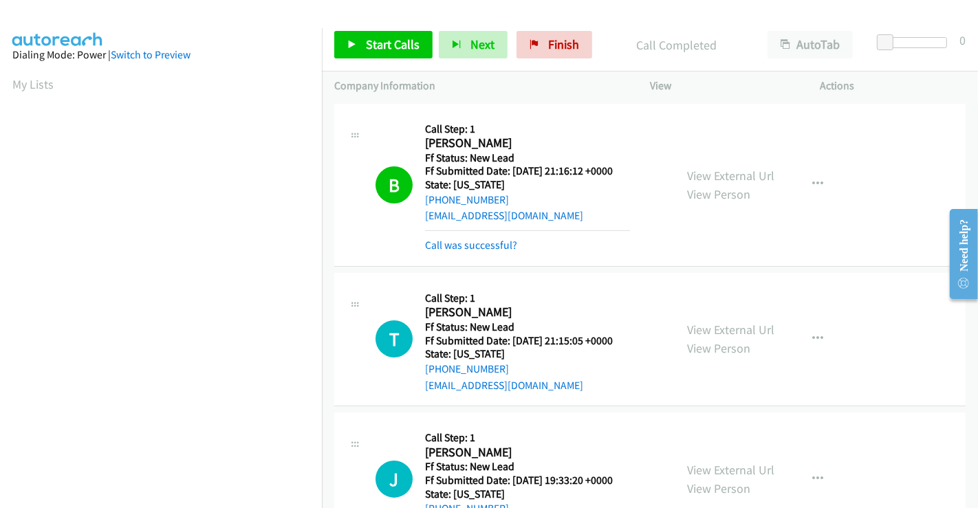
scroll to position [265, 0]
click at [487, 244] on link "Call was successful?" at bounding box center [471, 245] width 92 height 13
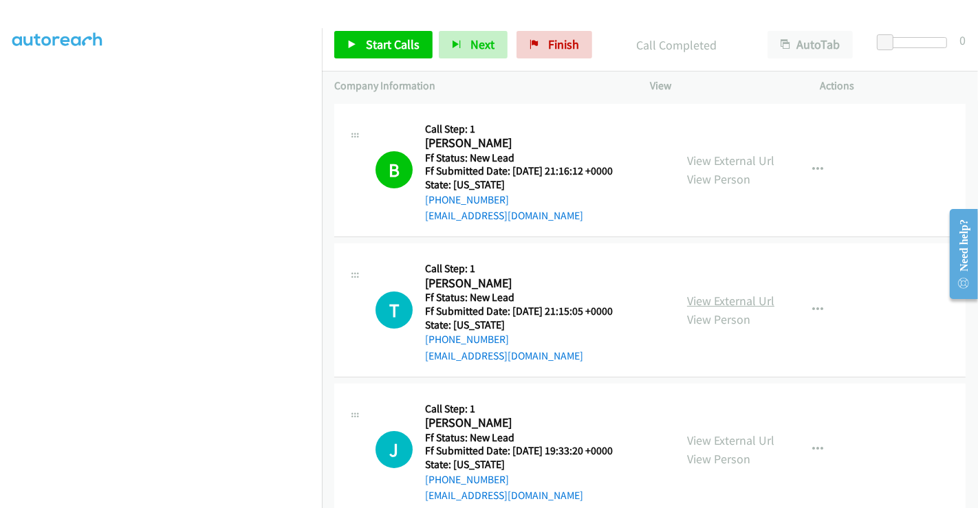
click at [734, 297] on link "View External Url" at bounding box center [730, 301] width 87 height 16
click at [386, 43] on span "Start Calls" at bounding box center [393, 44] width 54 height 16
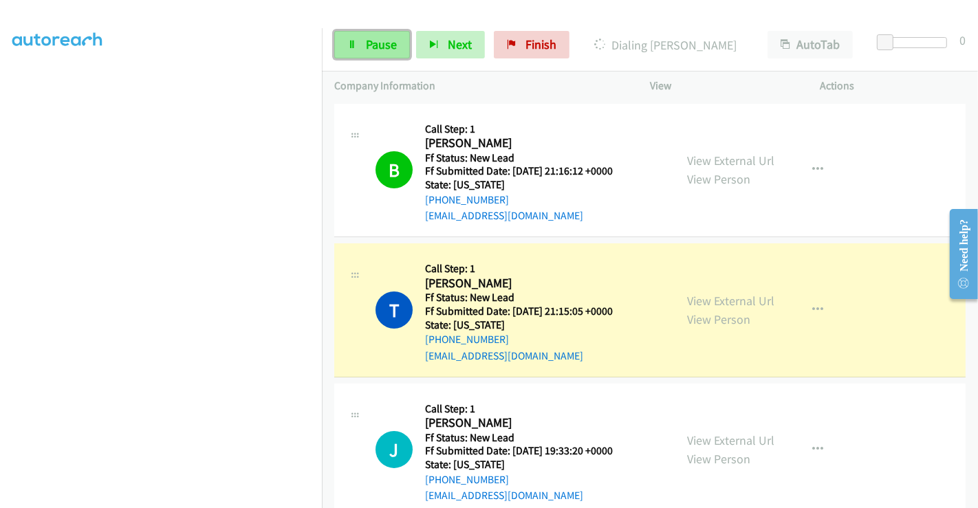
click at [377, 48] on span "Pause" at bounding box center [381, 44] width 31 height 16
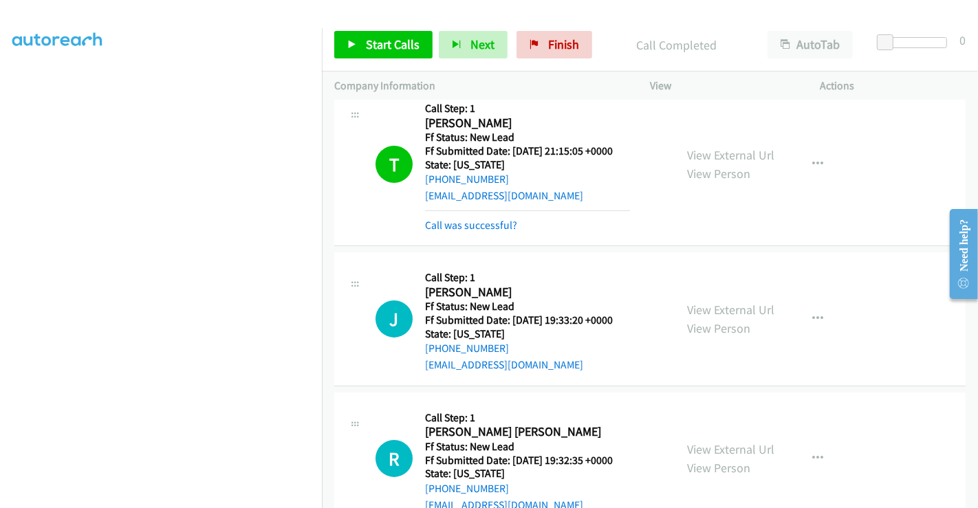
scroll to position [229, 0]
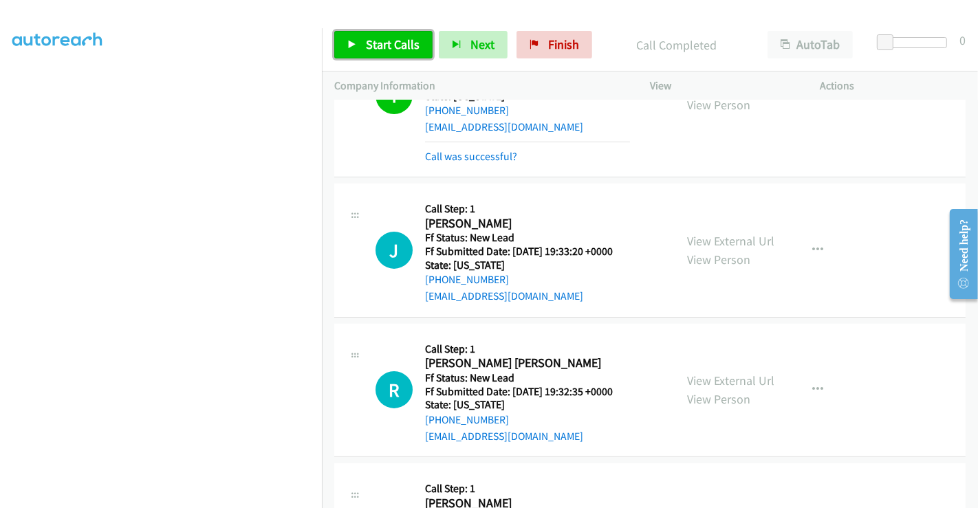
click at [386, 37] on span "Start Calls" at bounding box center [393, 44] width 54 height 16
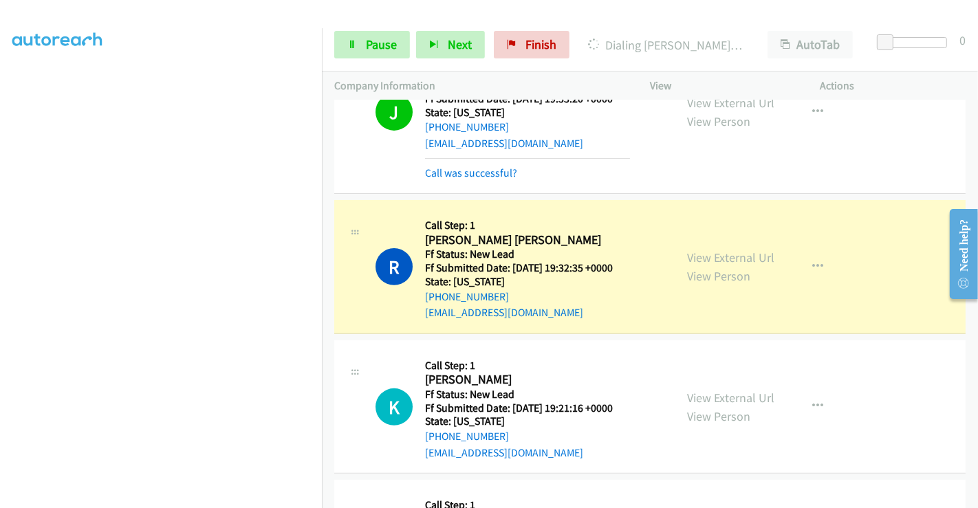
scroll to position [458, 0]
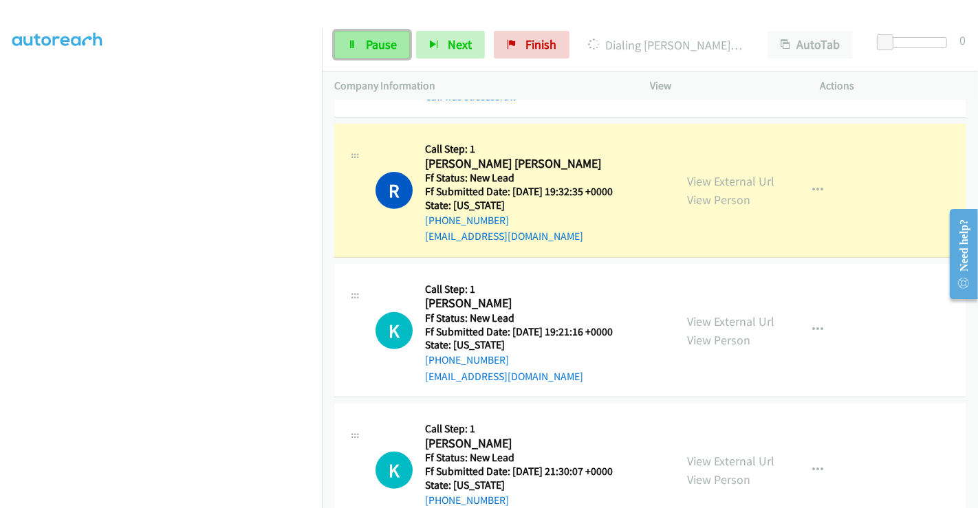
click at [357, 42] on link "Pause" at bounding box center [372, 45] width 76 height 28
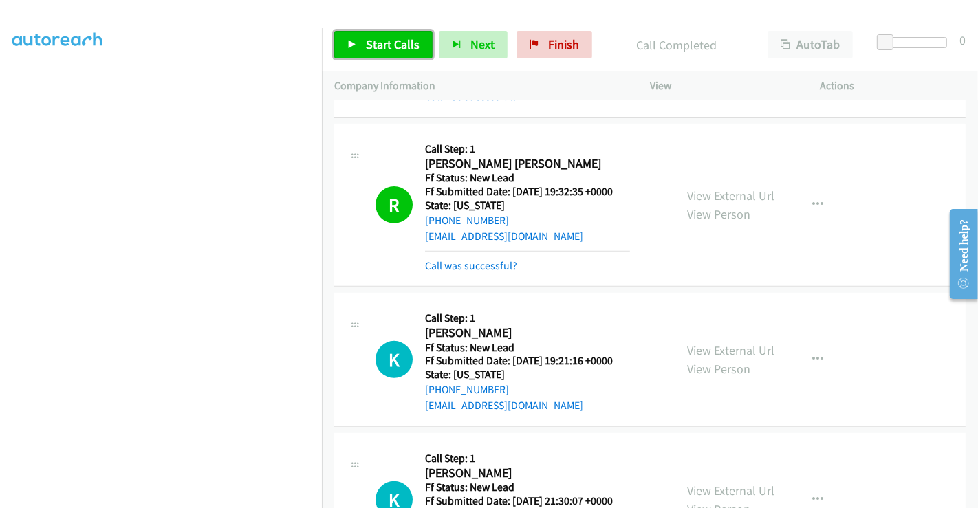
click at [383, 40] on span "Start Calls" at bounding box center [393, 44] width 54 height 16
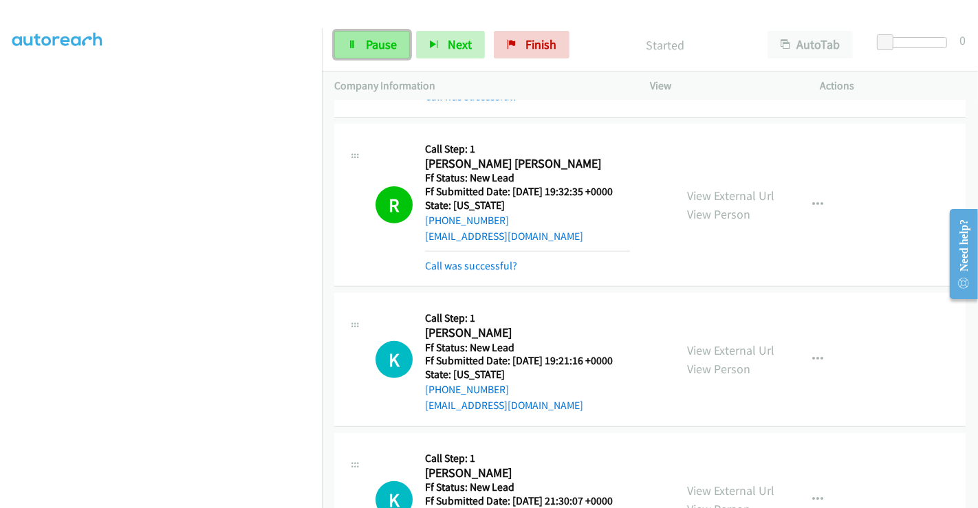
click at [374, 44] on span "Pause" at bounding box center [381, 44] width 31 height 16
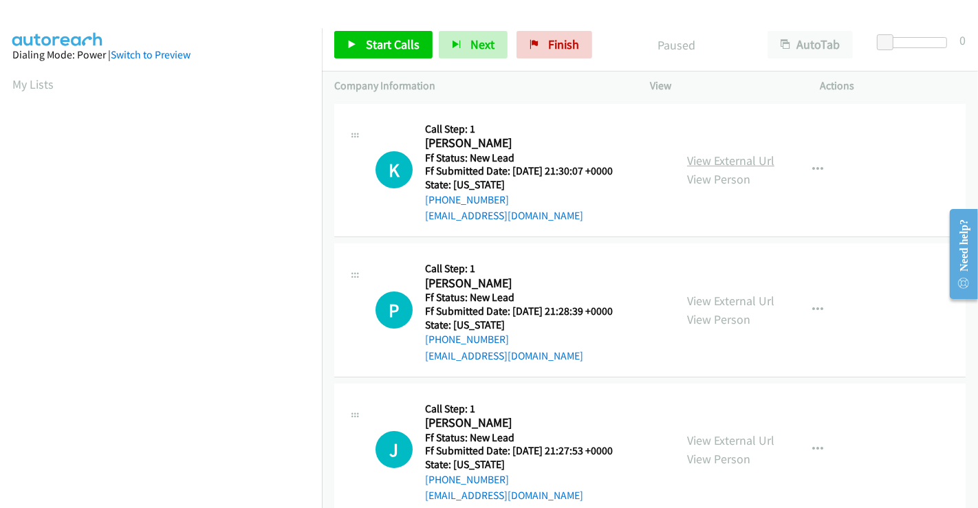
click at [705, 160] on link "View External Url" at bounding box center [730, 161] width 87 height 16
click at [719, 297] on link "View External Url" at bounding box center [730, 301] width 87 height 16
click at [736, 437] on link "View External Url" at bounding box center [730, 441] width 87 height 16
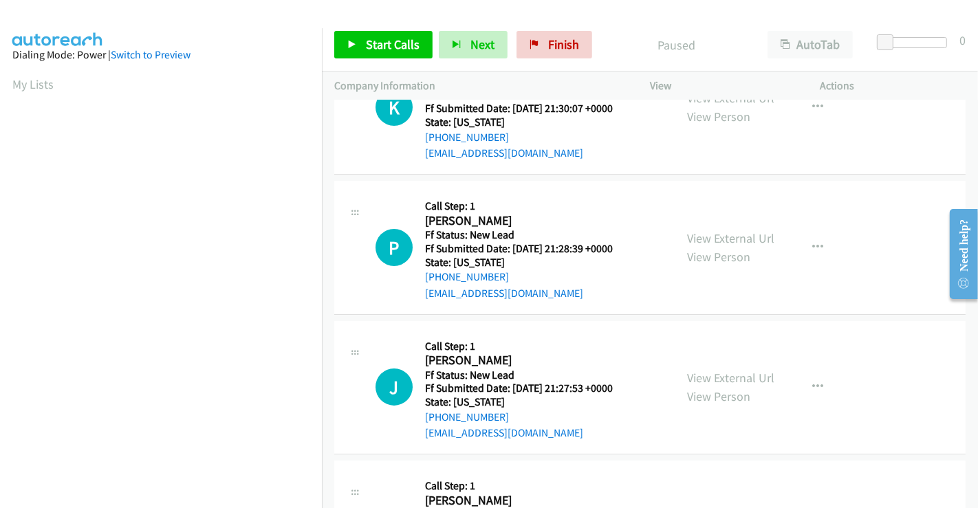
scroll to position [153, 0]
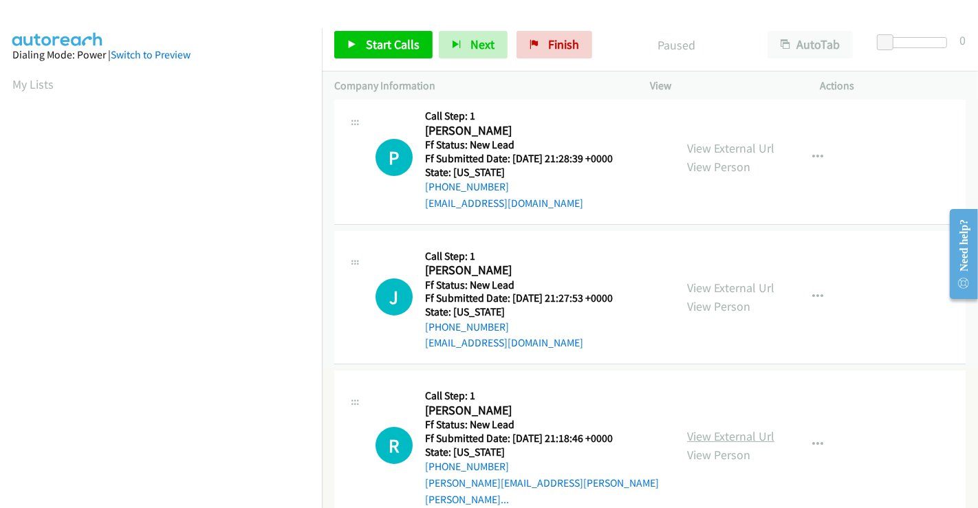
click at [713, 428] on link "View External Url" at bounding box center [730, 436] width 87 height 16
click at [391, 47] on span "Start Calls" at bounding box center [393, 44] width 54 height 16
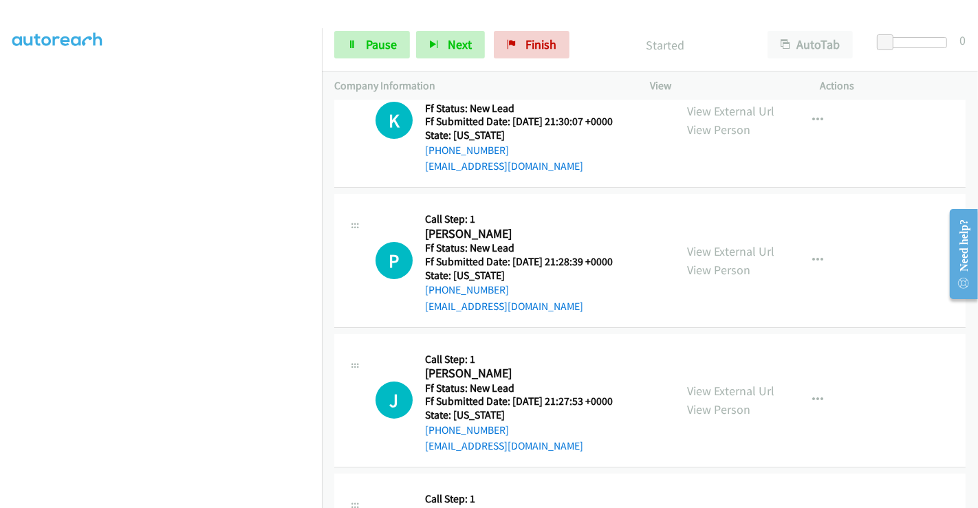
scroll to position [0, 0]
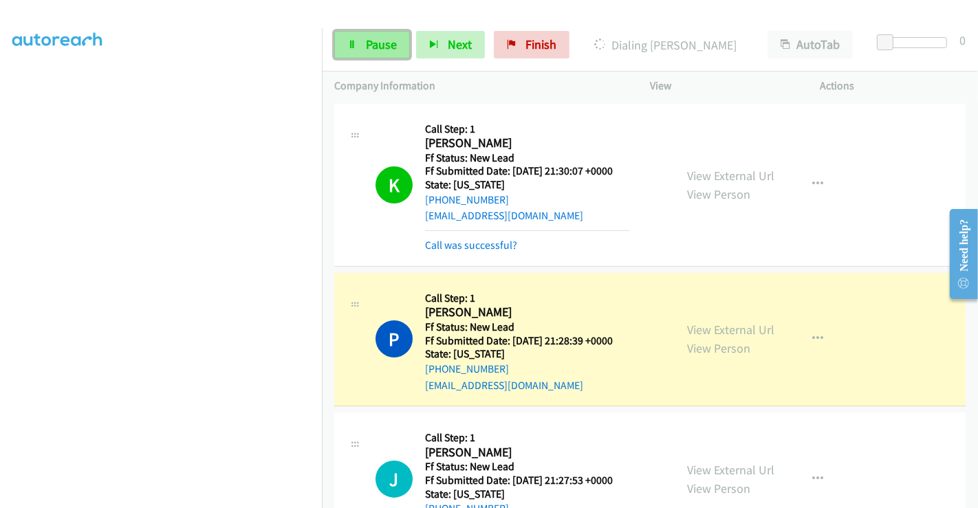
click at [359, 43] on link "Pause" at bounding box center [372, 45] width 76 height 28
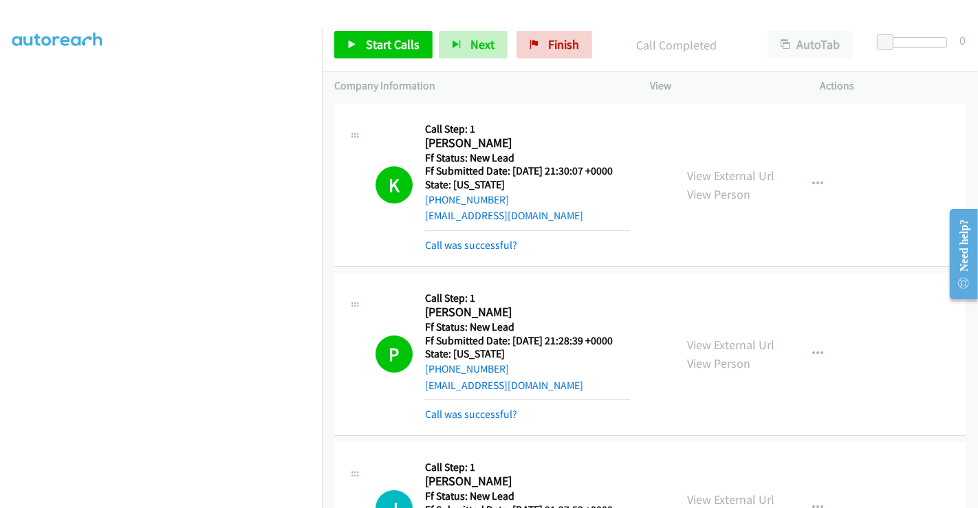
scroll to position [153, 0]
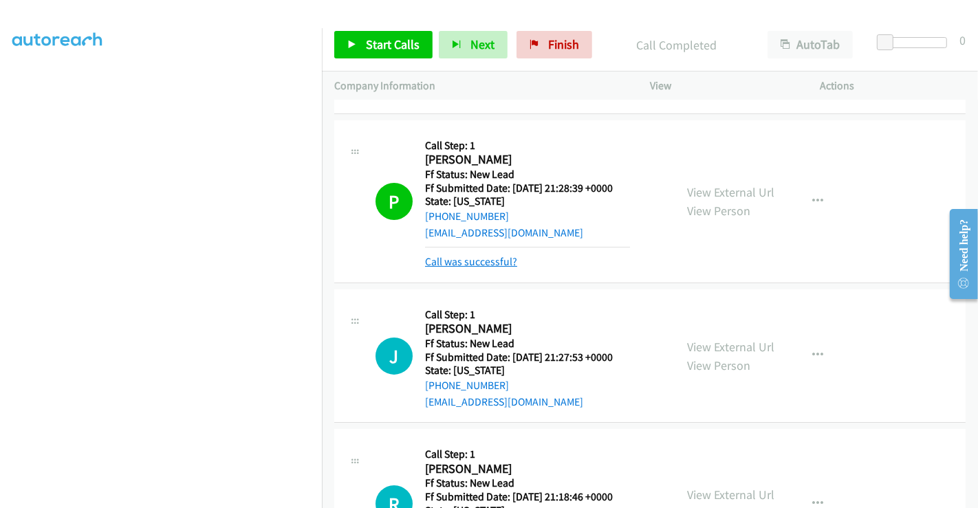
click at [488, 264] on link "Call was successful?" at bounding box center [471, 261] width 92 height 13
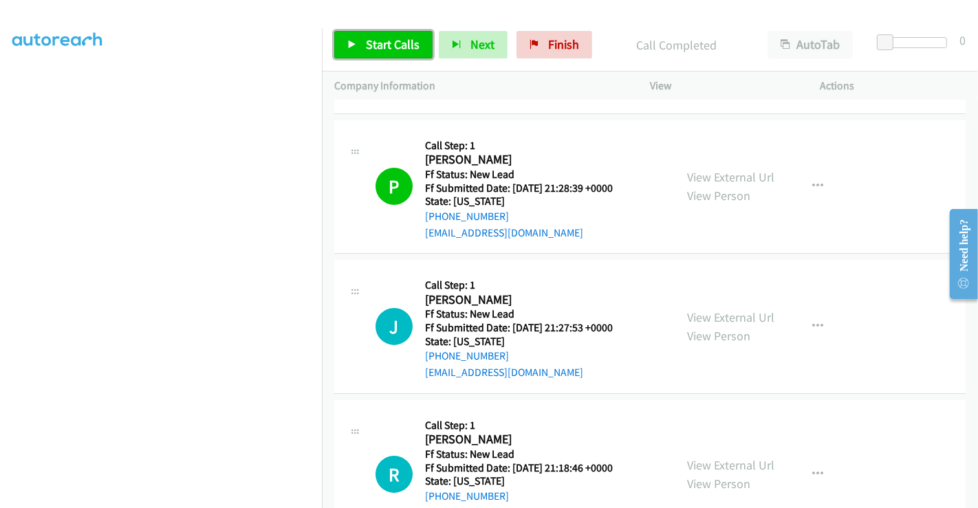
click at [386, 41] on span "Start Calls" at bounding box center [393, 44] width 54 height 16
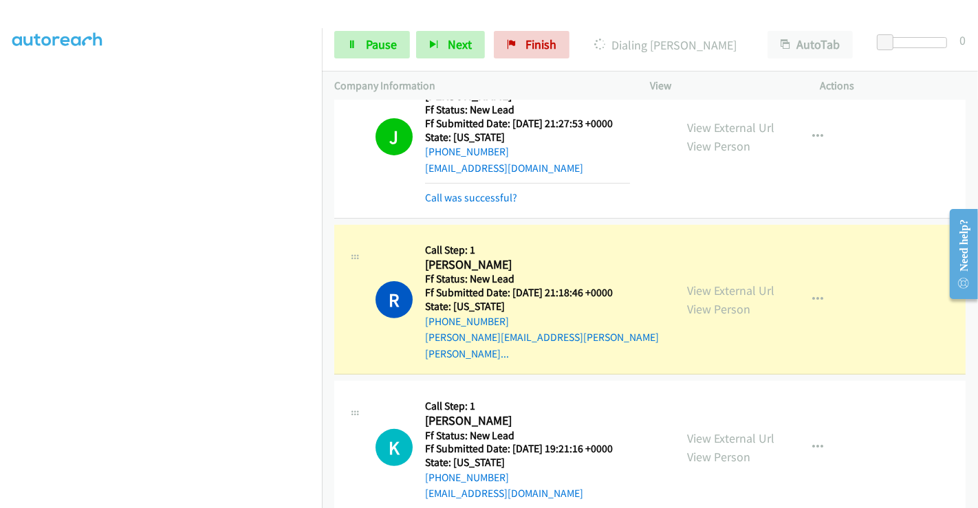
scroll to position [367, 0]
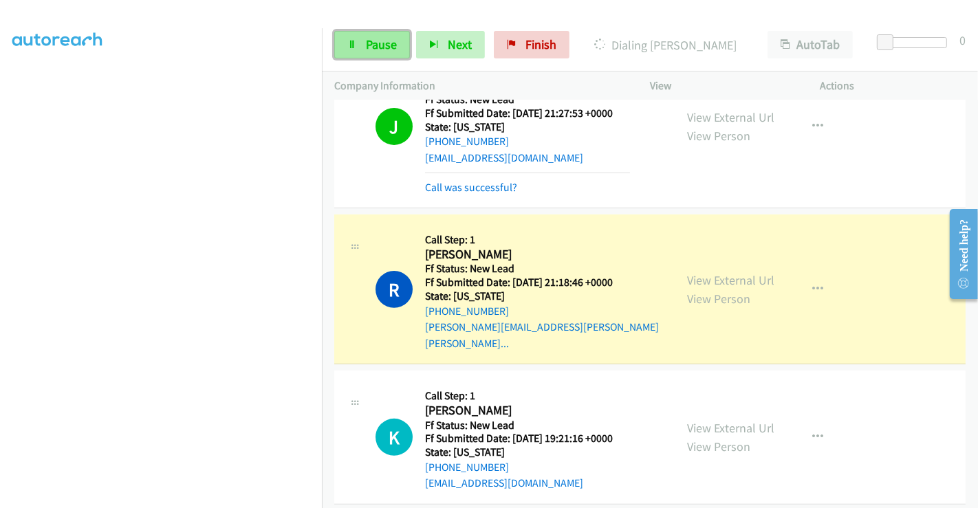
click at [378, 46] on span "Pause" at bounding box center [381, 44] width 31 height 16
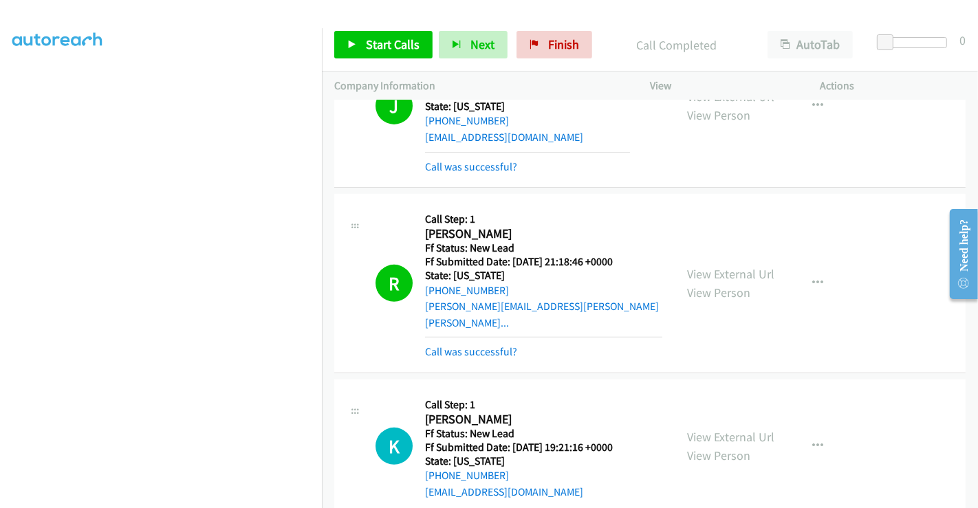
scroll to position [397, 0]
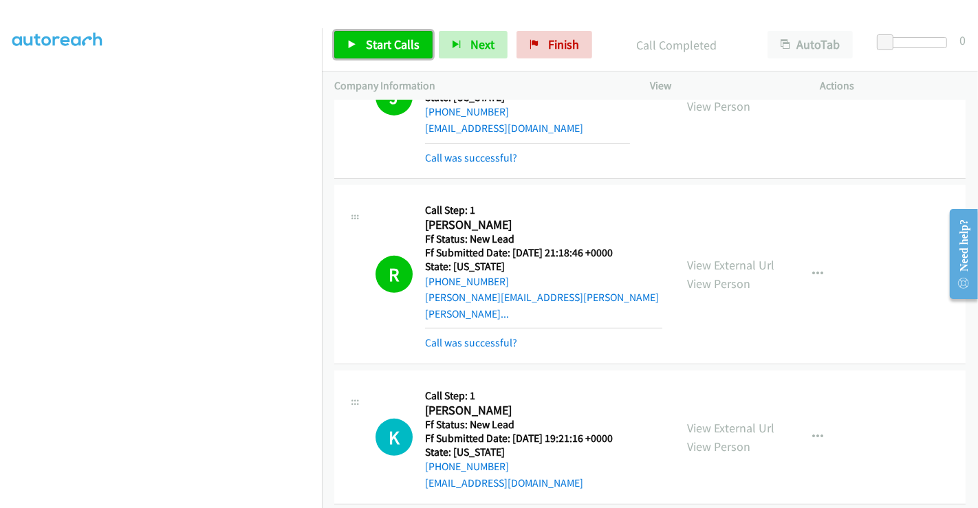
click at [380, 44] on span "Start Calls" at bounding box center [393, 44] width 54 height 16
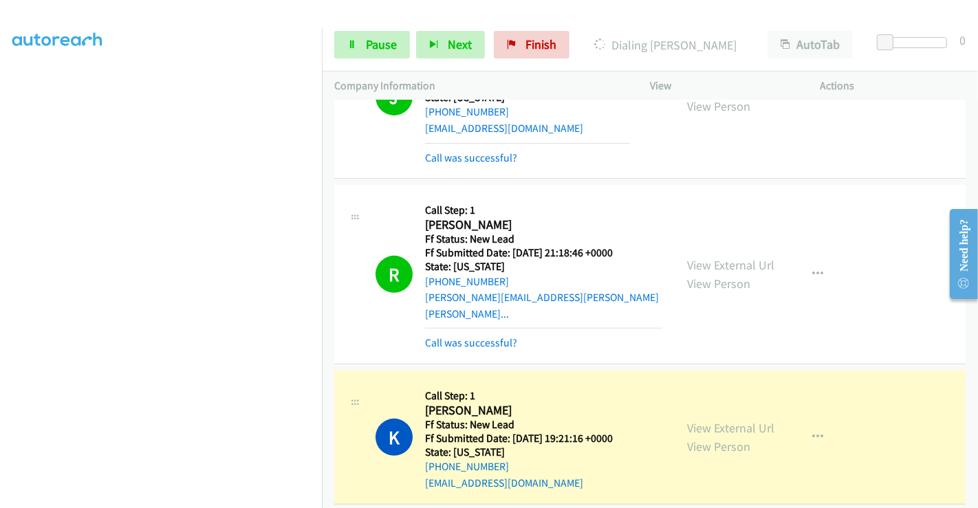
scroll to position [243, 0]
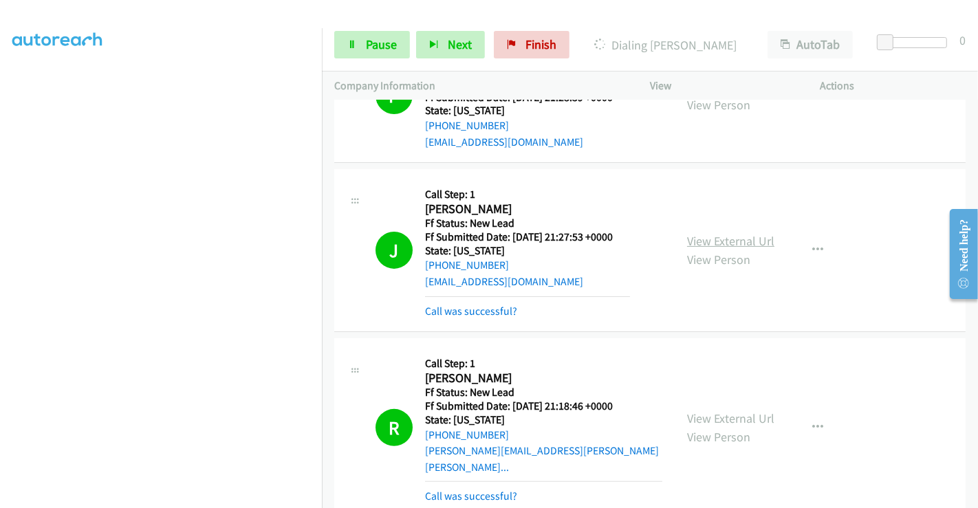
click at [716, 239] on link "View External Url" at bounding box center [730, 241] width 87 height 16
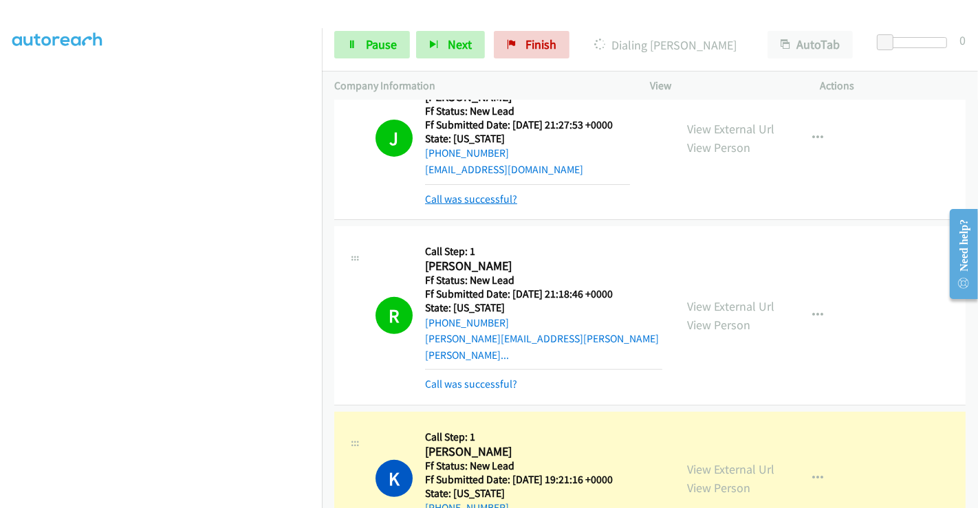
scroll to position [397, 0]
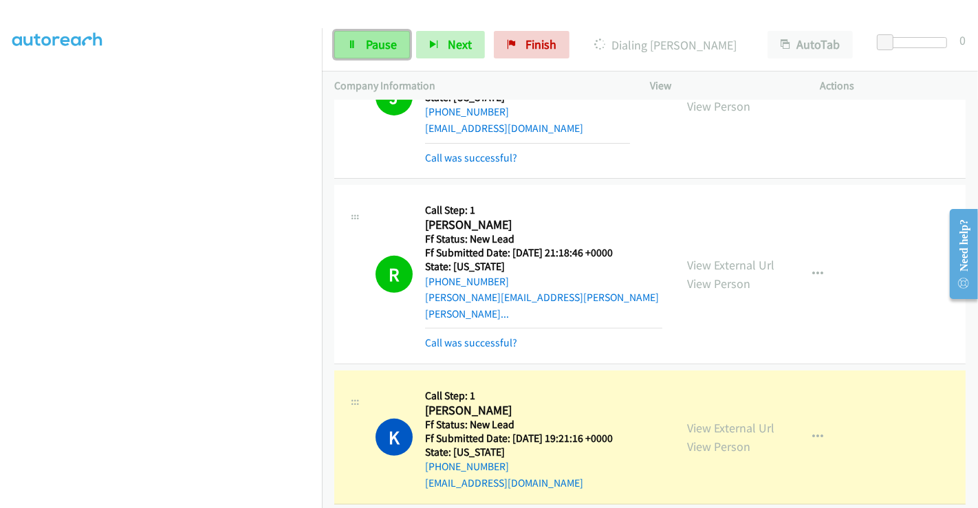
click at [379, 43] on span "Pause" at bounding box center [381, 44] width 31 height 16
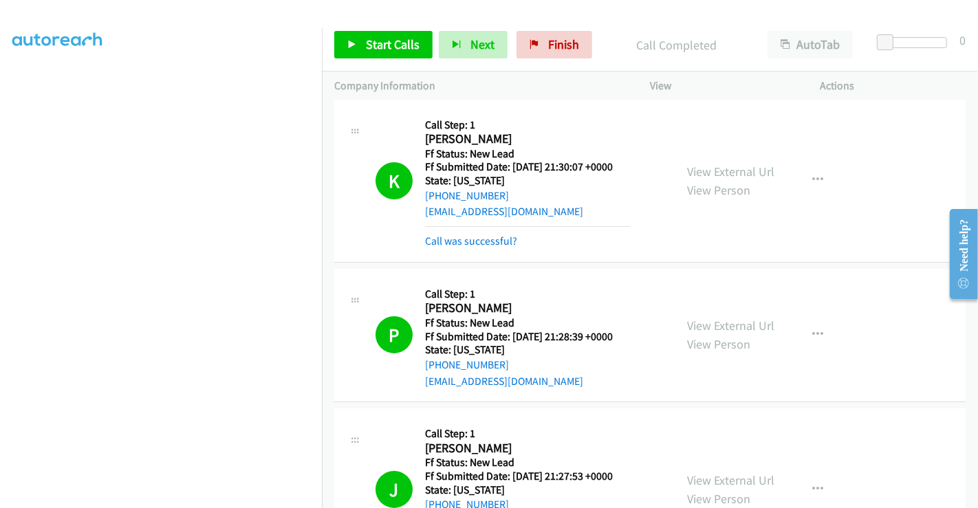
scroll to position [0, 0]
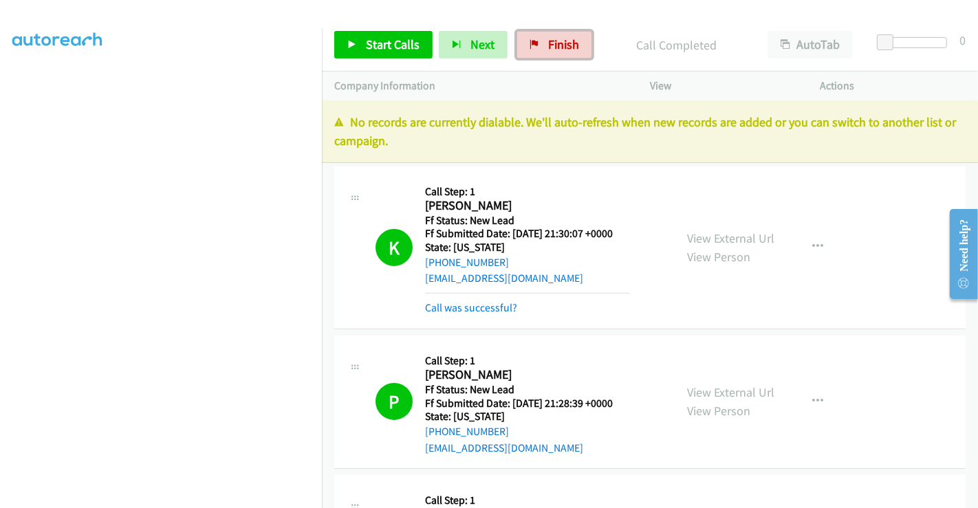
drag, startPoint x: 556, startPoint y: 45, endPoint x: 545, endPoint y: 73, distance: 30.3
click at [555, 45] on span "Finish" at bounding box center [563, 44] width 31 height 16
